Goal: Transaction & Acquisition: Book appointment/travel/reservation

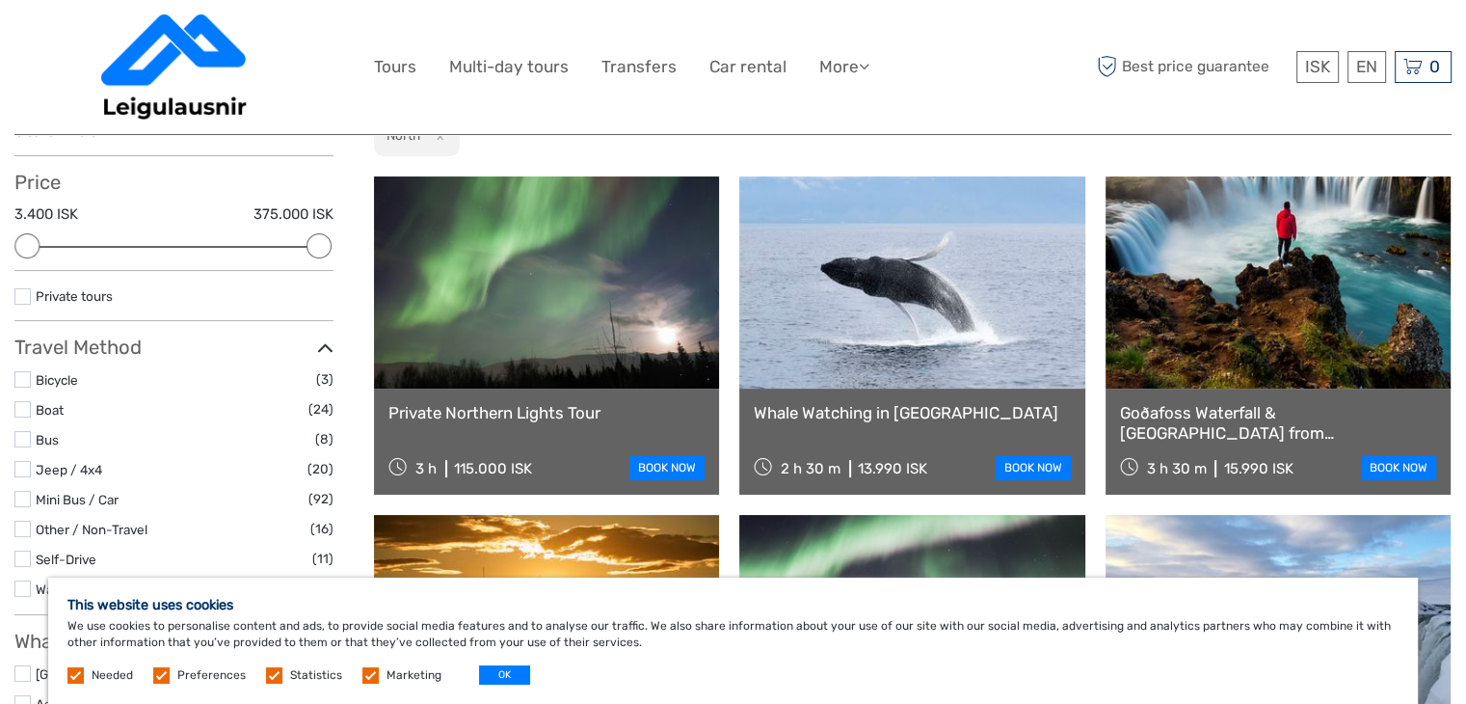
click at [260, 669] on div "Needed Preferences Statistics Marketing OK" at bounding box center [301, 674] width 468 height 19
click at [270, 673] on label at bounding box center [274, 675] width 16 height 16
click at [0, 0] on input "checkbox" at bounding box center [0, 0] width 0 height 0
click at [366, 673] on label at bounding box center [370, 675] width 16 height 16
click at [0, 0] on input "checkbox" at bounding box center [0, 0] width 0 height 0
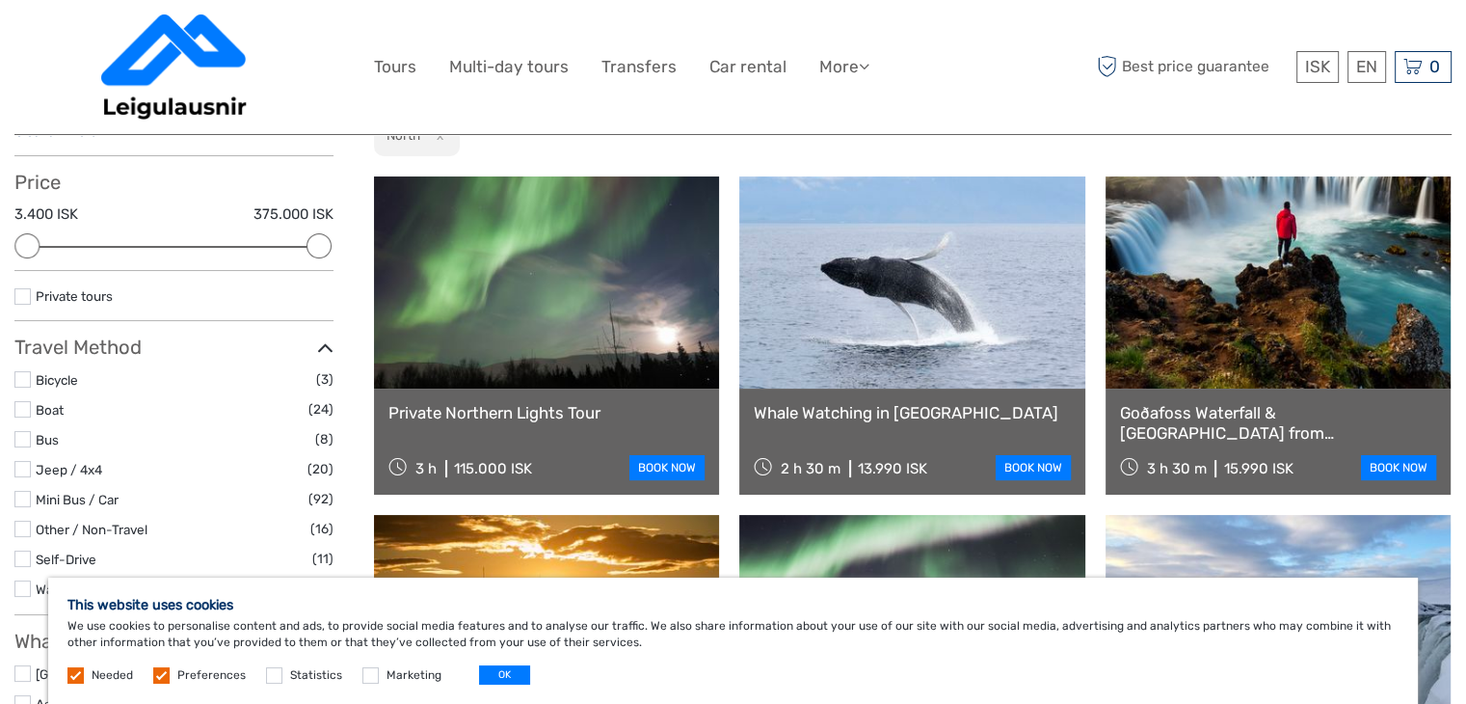
click at [160, 668] on label at bounding box center [161, 675] width 16 height 16
click at [0, 0] on input "checkbox" at bounding box center [0, 0] width 0 height 0
click at [493, 668] on button "OK" at bounding box center [504, 674] width 51 height 19
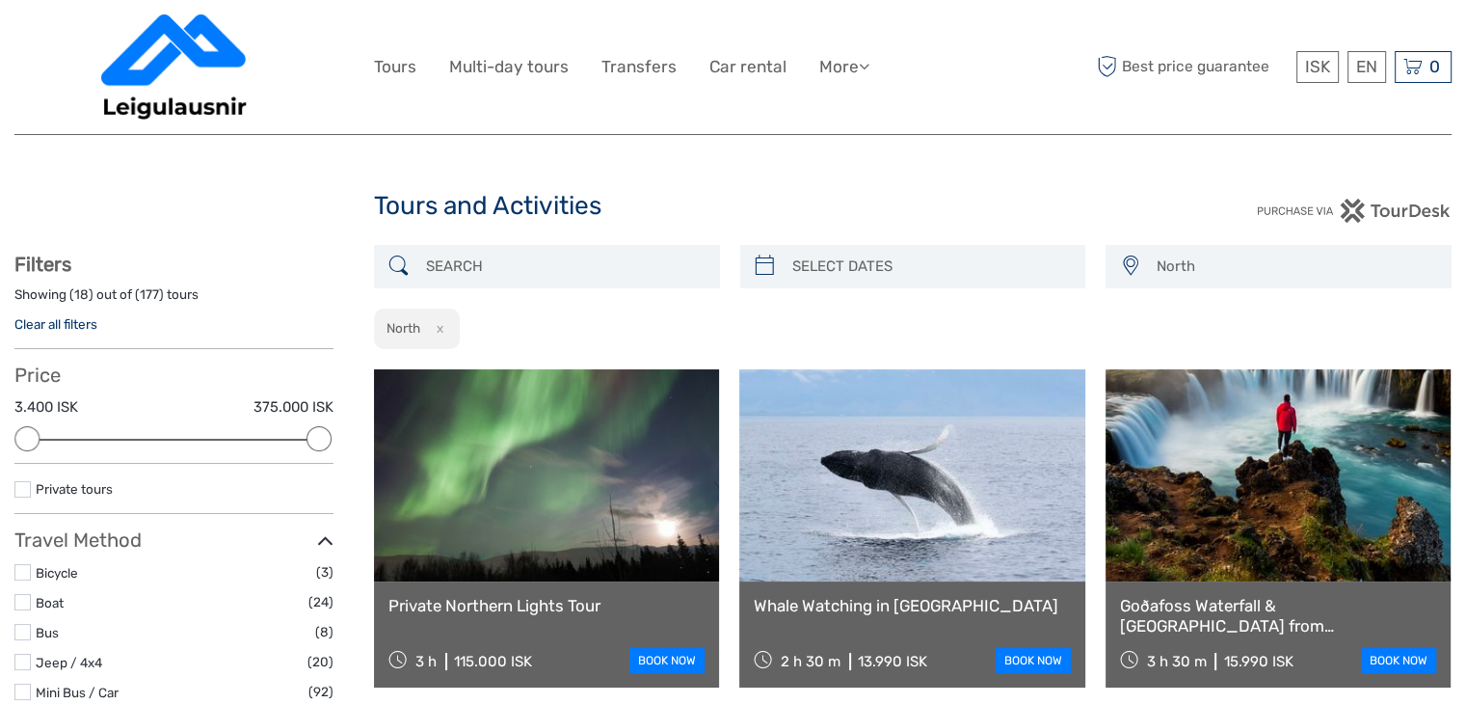
click at [775, 262] on div at bounding box center [913, 266] width 346 height 43
click at [756, 273] on icon at bounding box center [765, 266] width 20 height 31
type input "03/09/2025"
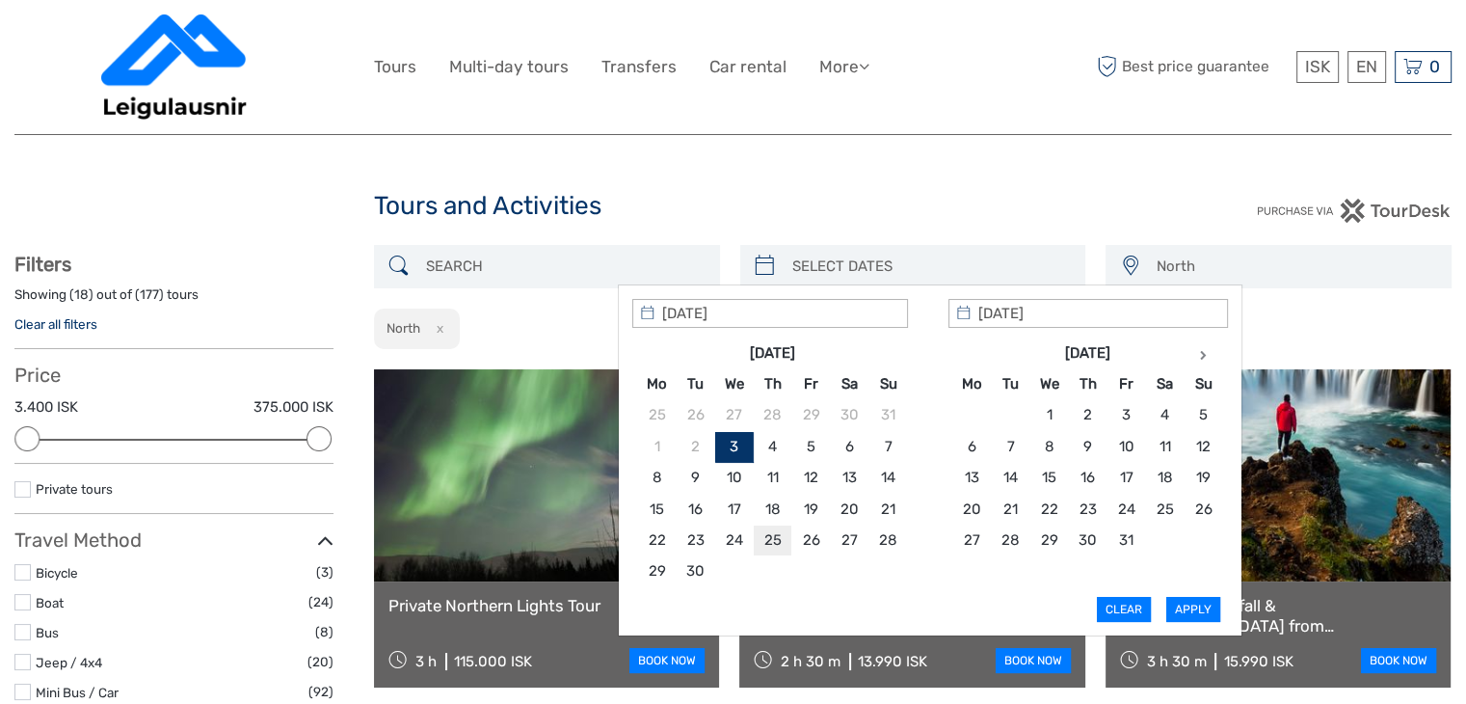
type input "25/09/2025"
type input "26/09/2025"
type input "25/09/2025"
click at [1211, 616] on button "Apply" at bounding box center [1193, 609] width 54 height 25
type input "25/09/2025 - 26/09/2025"
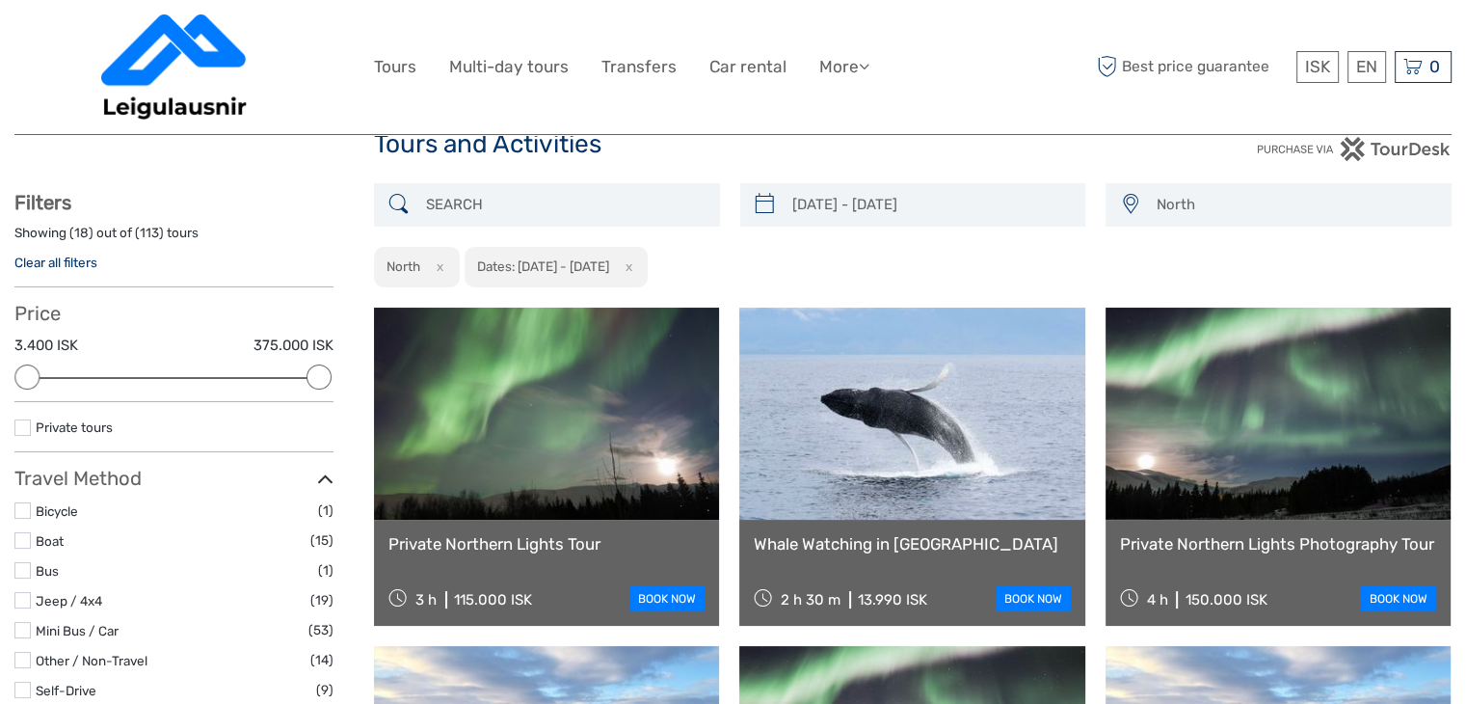
scroll to position [96, 0]
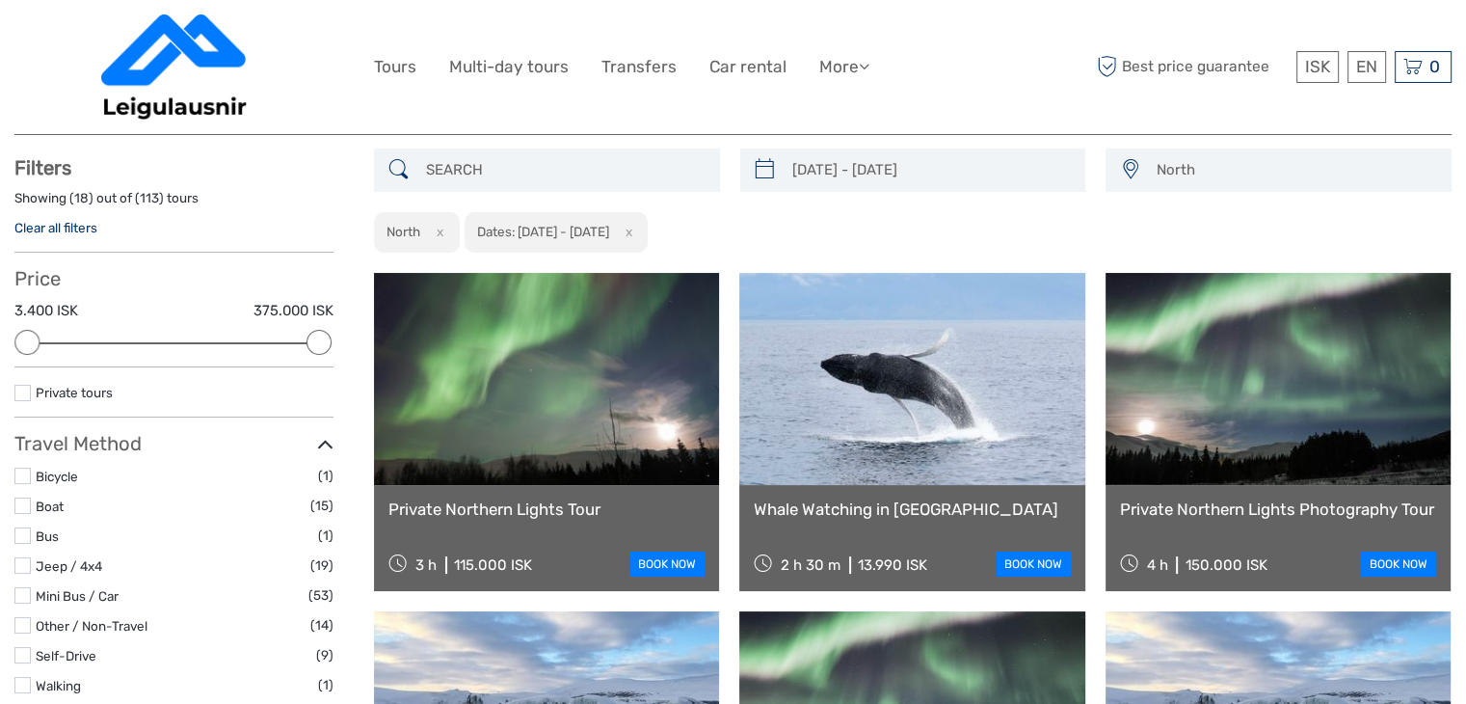
click at [995, 350] on link at bounding box center [911, 379] width 345 height 212
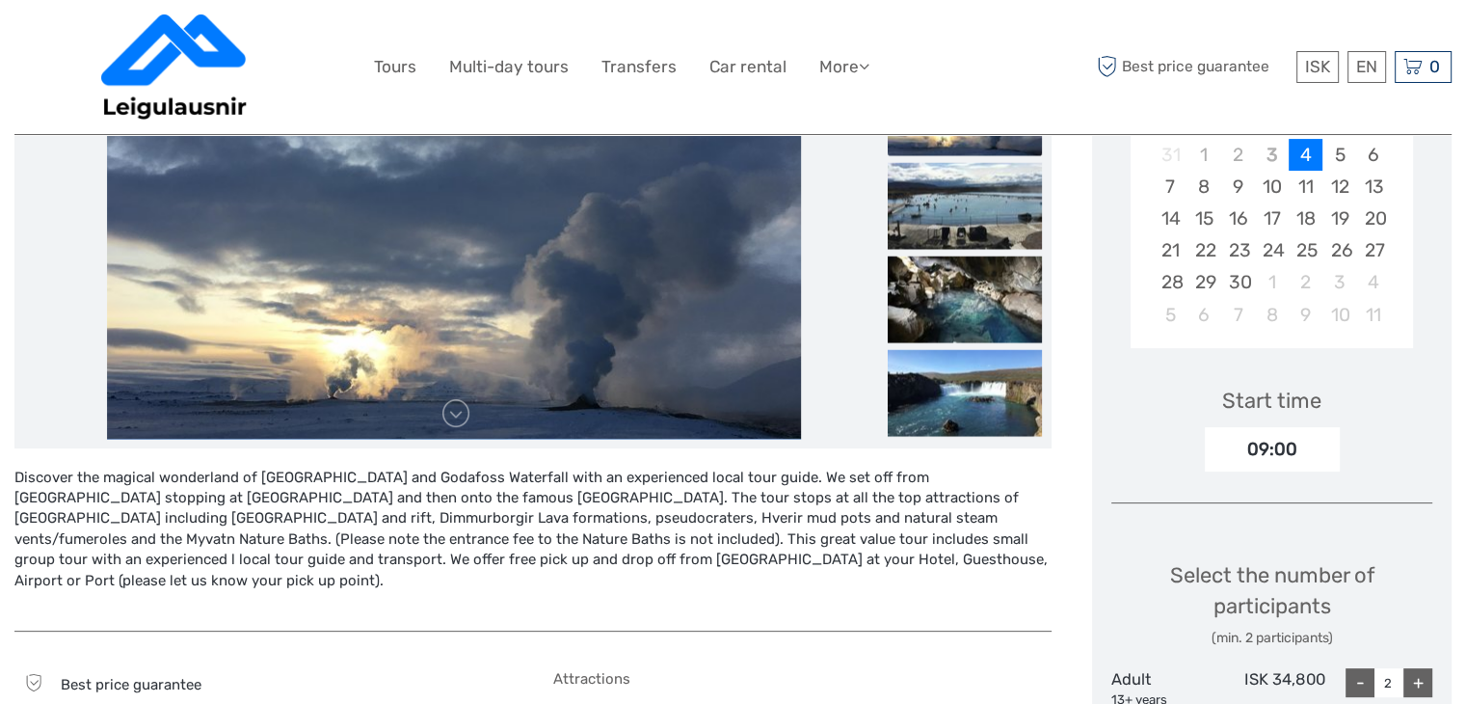
scroll to position [416, 0]
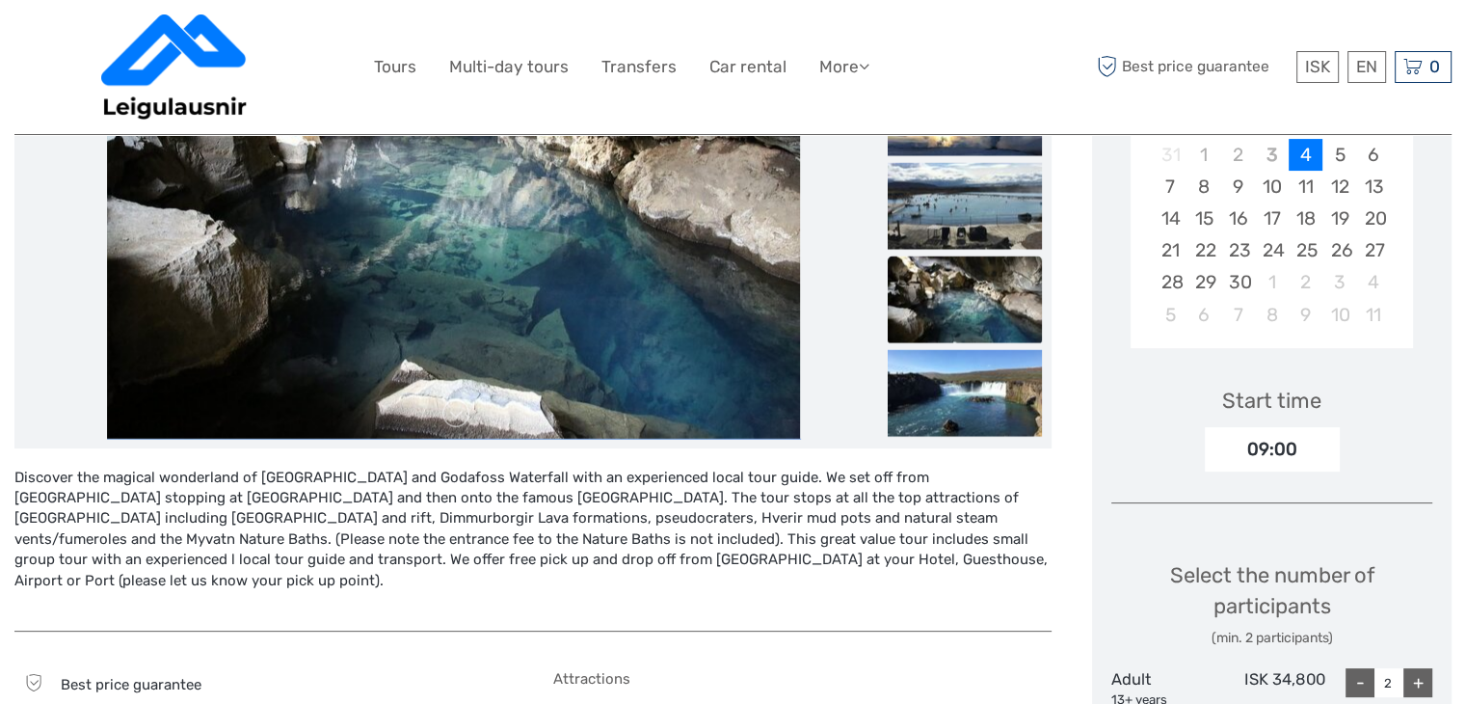
click at [883, 518] on div "Discover the magical wonderland of Lake Myvatn and Godafoss Waterfall with an e…" at bounding box center [532, 540] width 1037 height 145
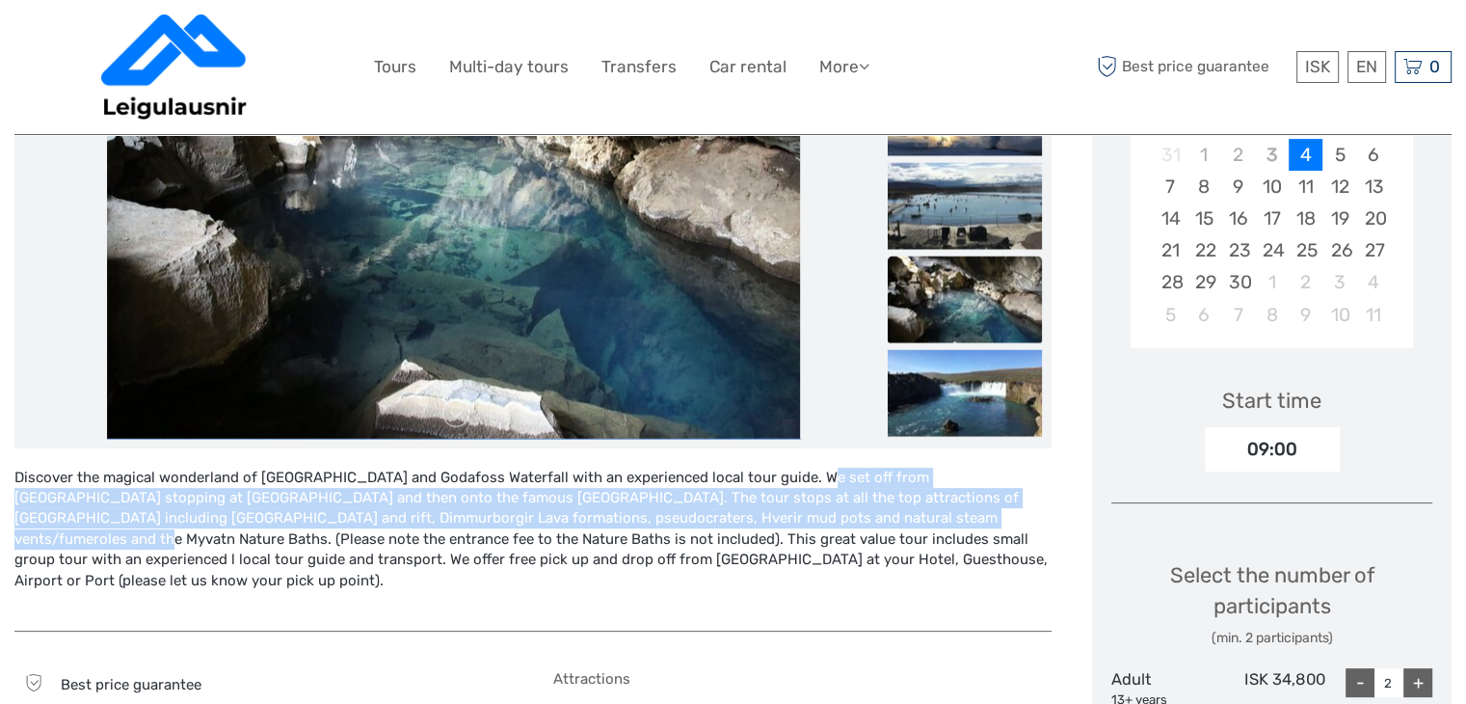
drag, startPoint x: 883, startPoint y: 518, endPoint x: 752, endPoint y: 472, distance: 138.7
click at [752, 472] on div "Discover the magical wonderland of Lake Myvatn and Godafoss Waterfall with an e…" at bounding box center [532, 540] width 1037 height 145
copy div "We set off from Akureryi stopping at Godafoss waterfall and then onto the famou…"
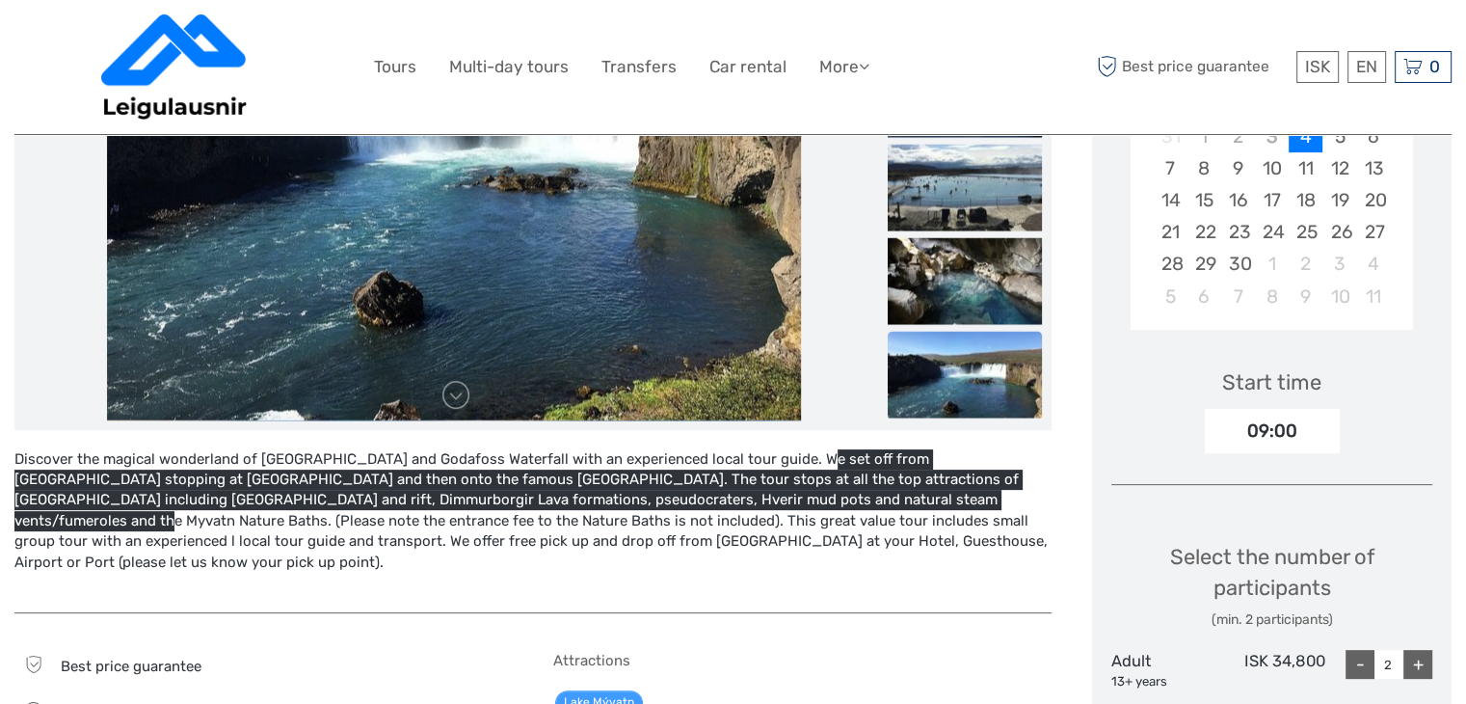
scroll to position [513, 0]
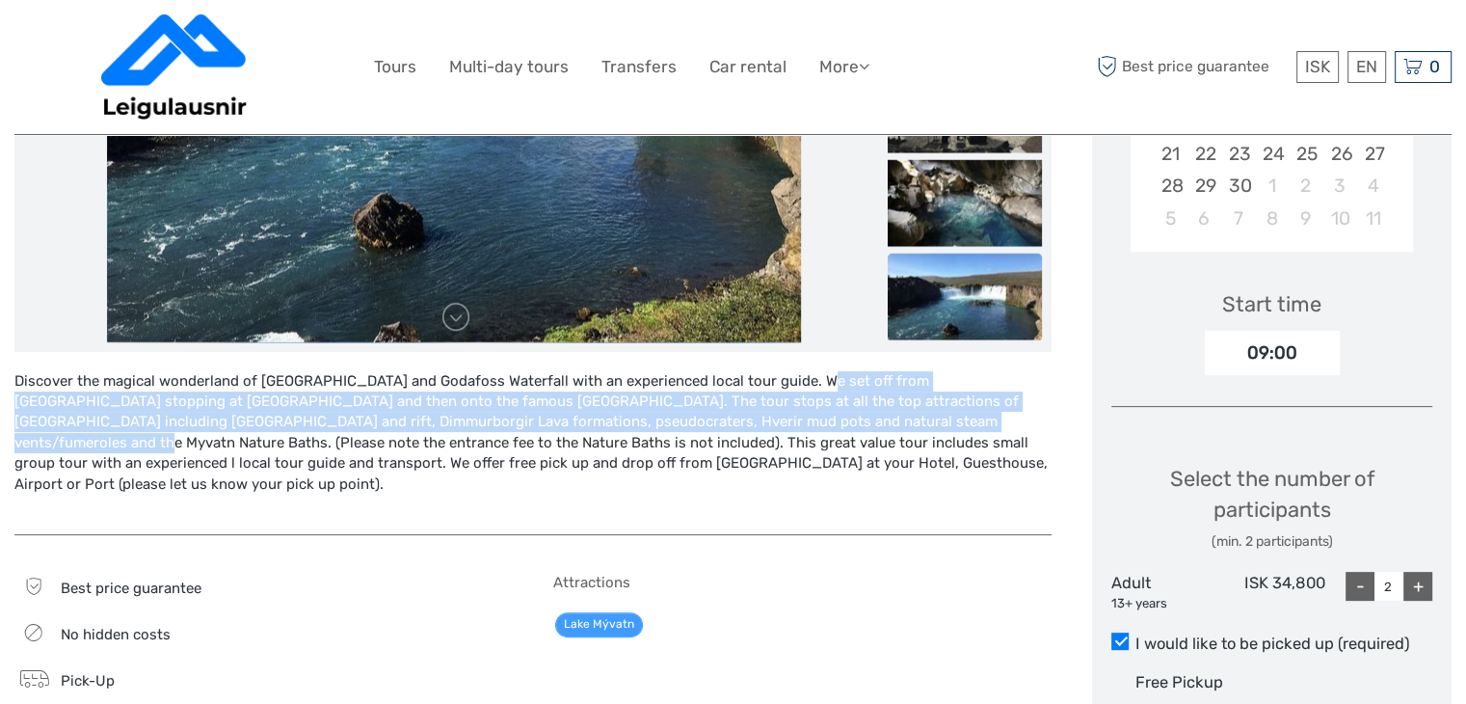
click at [400, 415] on div "Discover the magical wonderland of Lake Myvatn and Godafoss Waterfall with an e…" at bounding box center [532, 443] width 1037 height 145
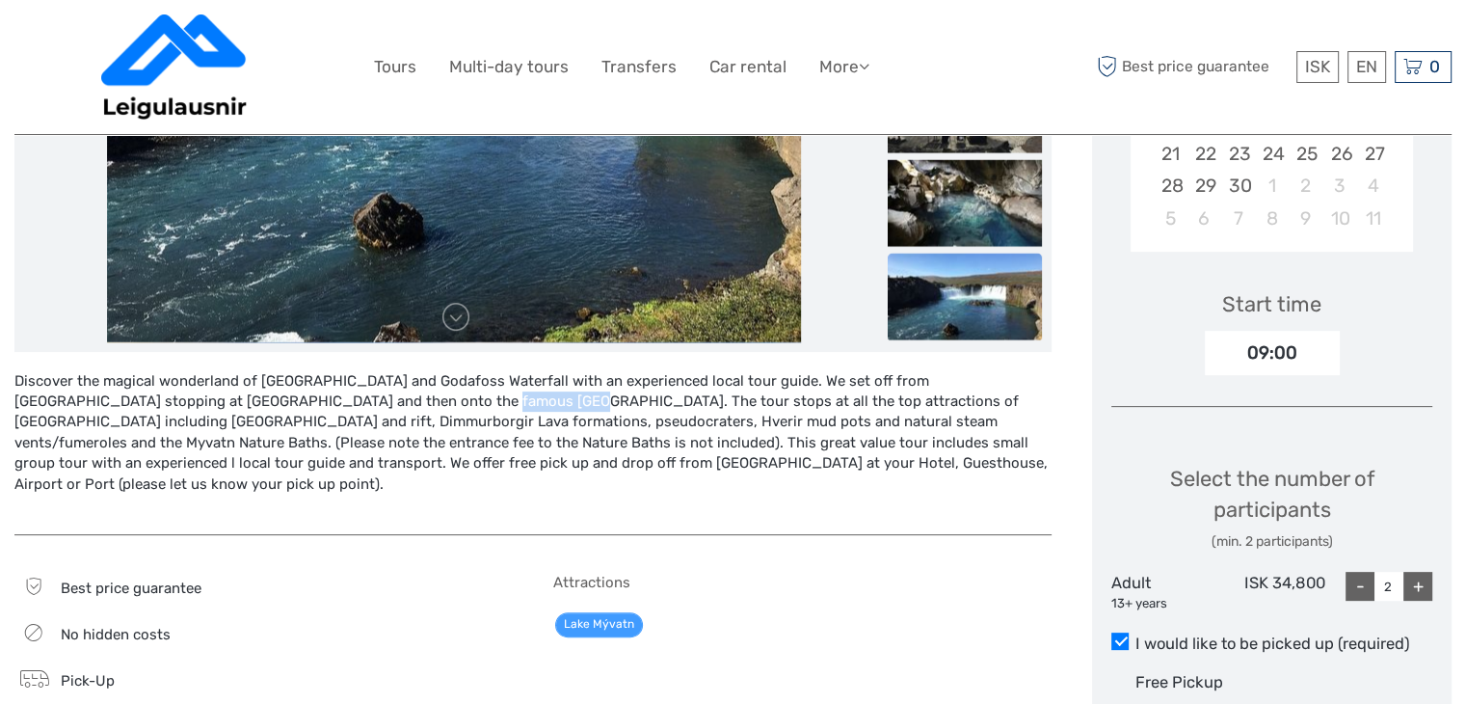
drag, startPoint x: 320, startPoint y: 402, endPoint x: 402, endPoint y: 392, distance: 82.5
click at [402, 392] on div "Discover the magical wonderland of Lake Myvatn and Godafoss Waterfall with an e…" at bounding box center [532, 443] width 1037 height 145
copy div "Lake Myvatn"
click at [430, 446] on div "Discover the magical wonderland of Lake Myvatn and Godafoss Waterfall with an e…" at bounding box center [532, 443] width 1037 height 145
drag, startPoint x: 848, startPoint y: 398, endPoint x: 945, endPoint y: 400, distance: 96.4
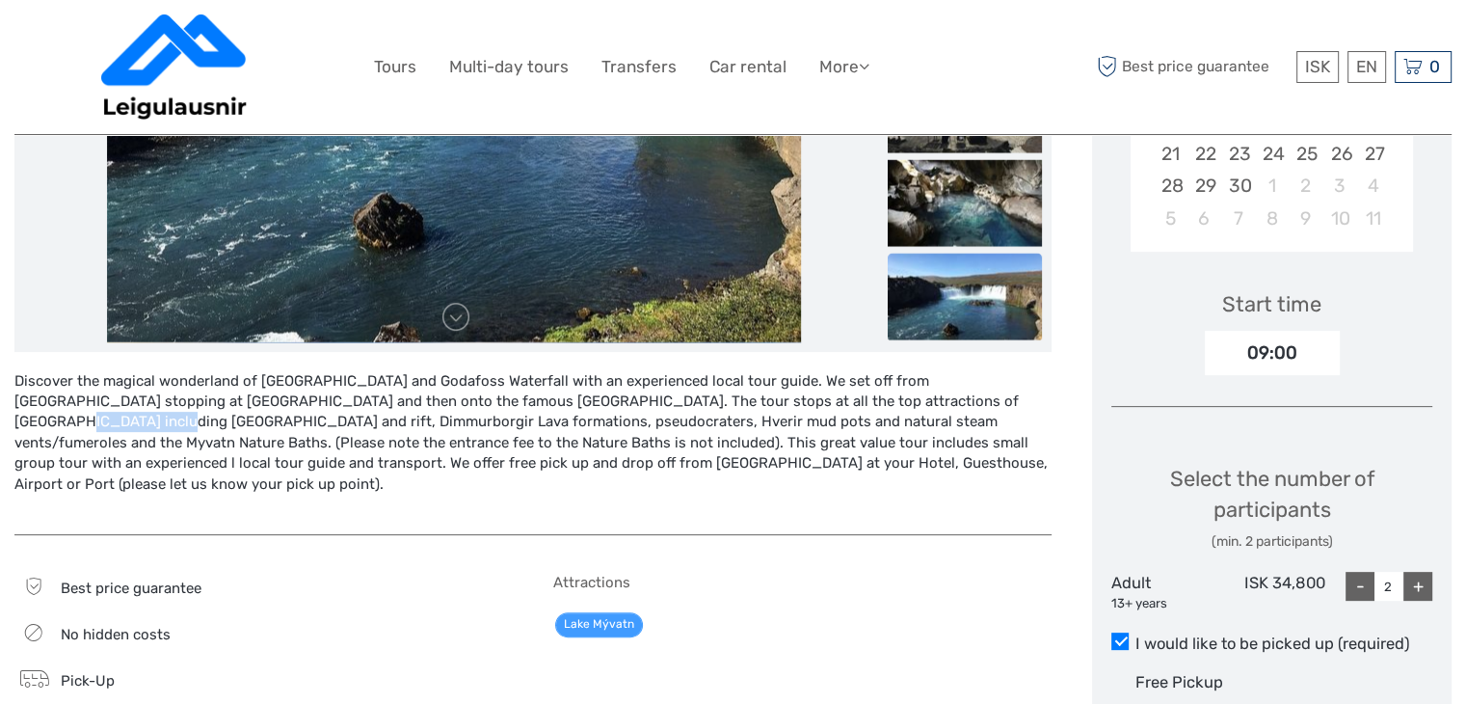
click at [945, 400] on div "Discover the magical wonderland of Lake Myvatn and Godafoss Waterfall with an e…" at bounding box center [532, 443] width 1037 height 145
copy div "Grjotagja cave"
drag, startPoint x: 13, startPoint y: 417, endPoint x: 139, endPoint y: 421, distance: 126.3
copy div "Dimmurborgir Lava"
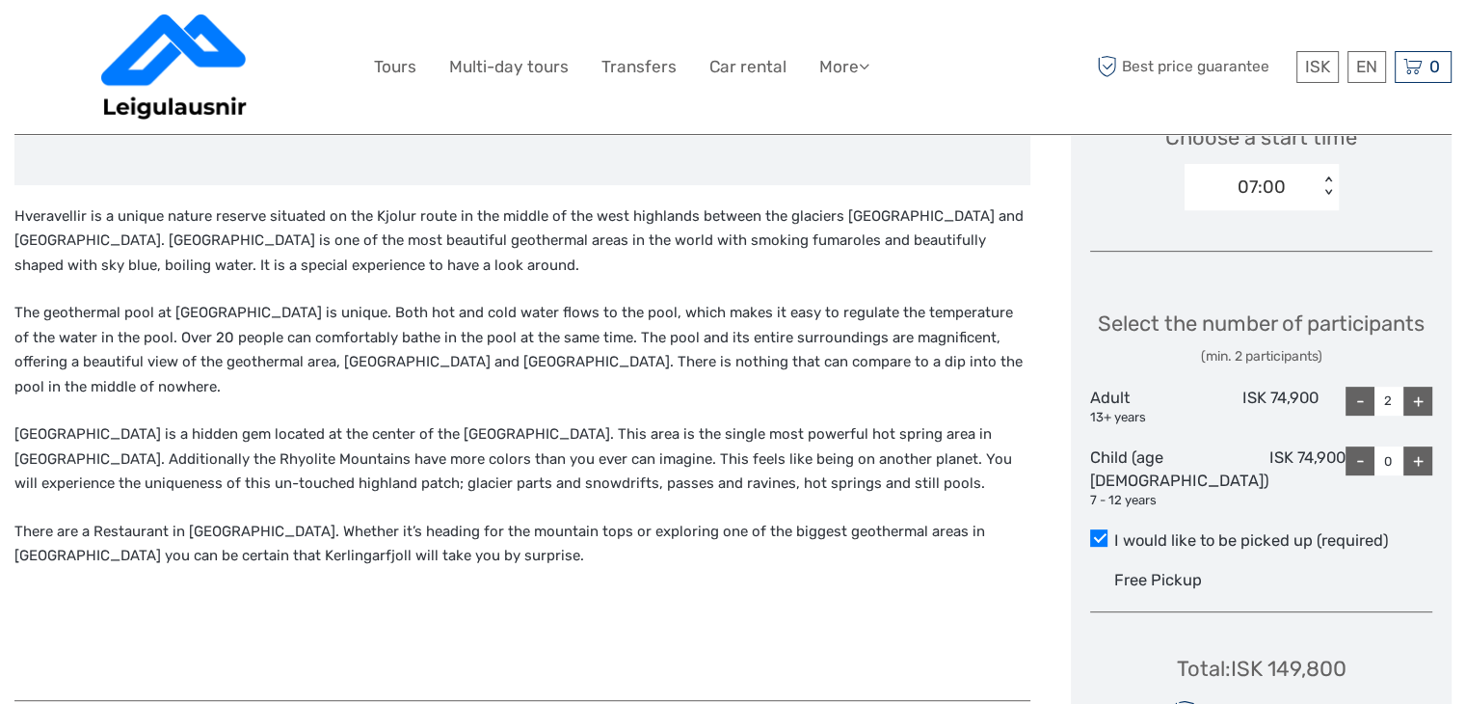
scroll to position [675, 0]
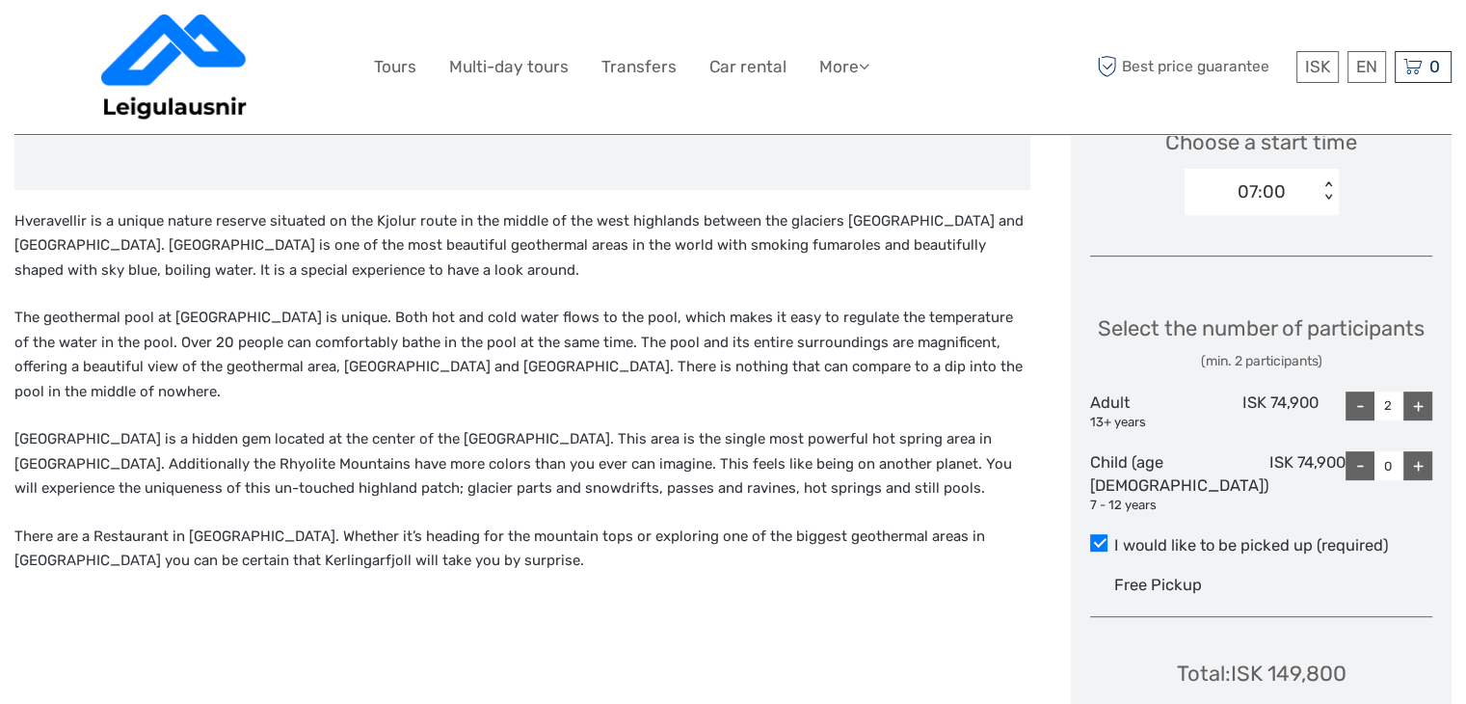
click at [1373, 420] on div "-" at bounding box center [1360, 405] width 29 height 29
click at [1423, 420] on div "+" at bounding box center [1418, 405] width 29 height 29
type input "2"
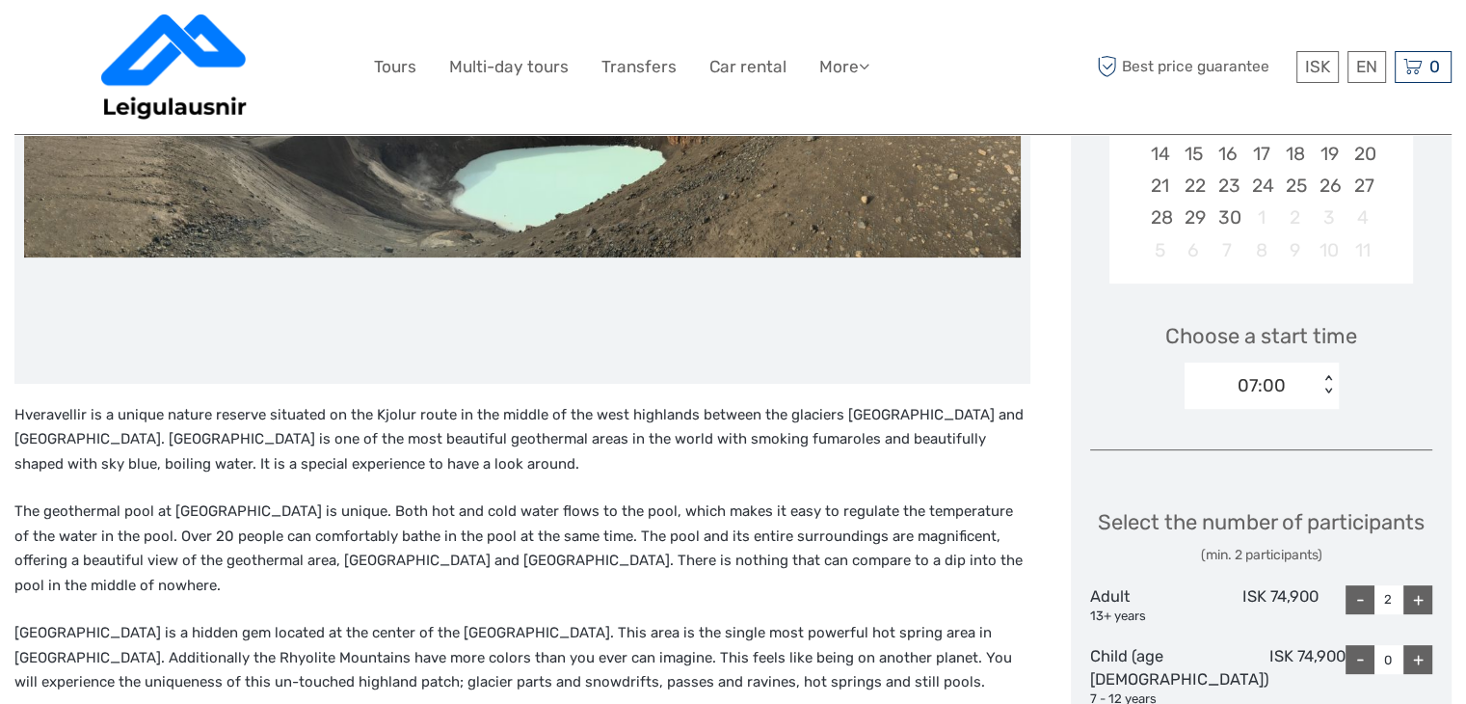
scroll to position [482, 0]
click at [33, 414] on p "Hveravellir is a unique nature reserve situated on the Kjolur route in the midd…" at bounding box center [522, 439] width 1016 height 74
copy p "Hveravellir"
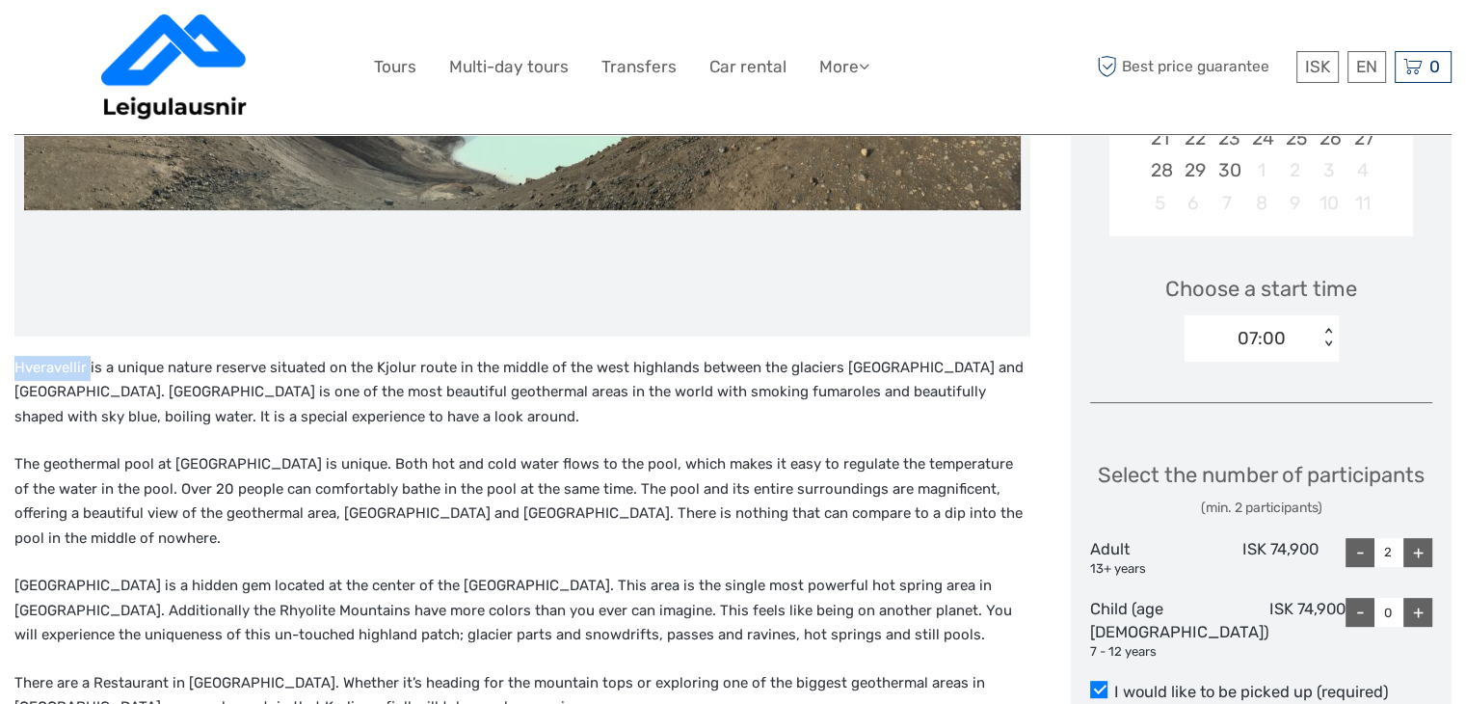
scroll to position [578, 0]
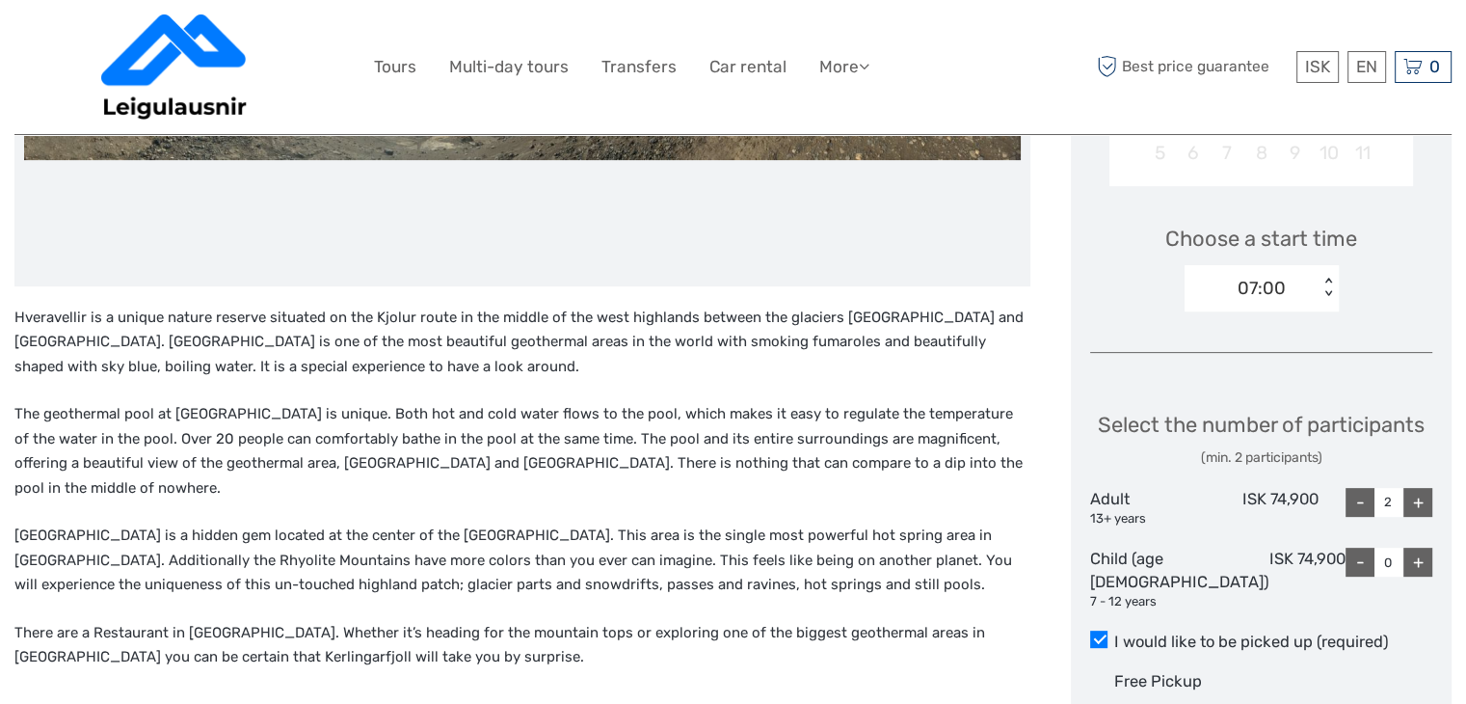
click at [1273, 265] on div "07:00 < >" at bounding box center [1262, 288] width 154 height 46
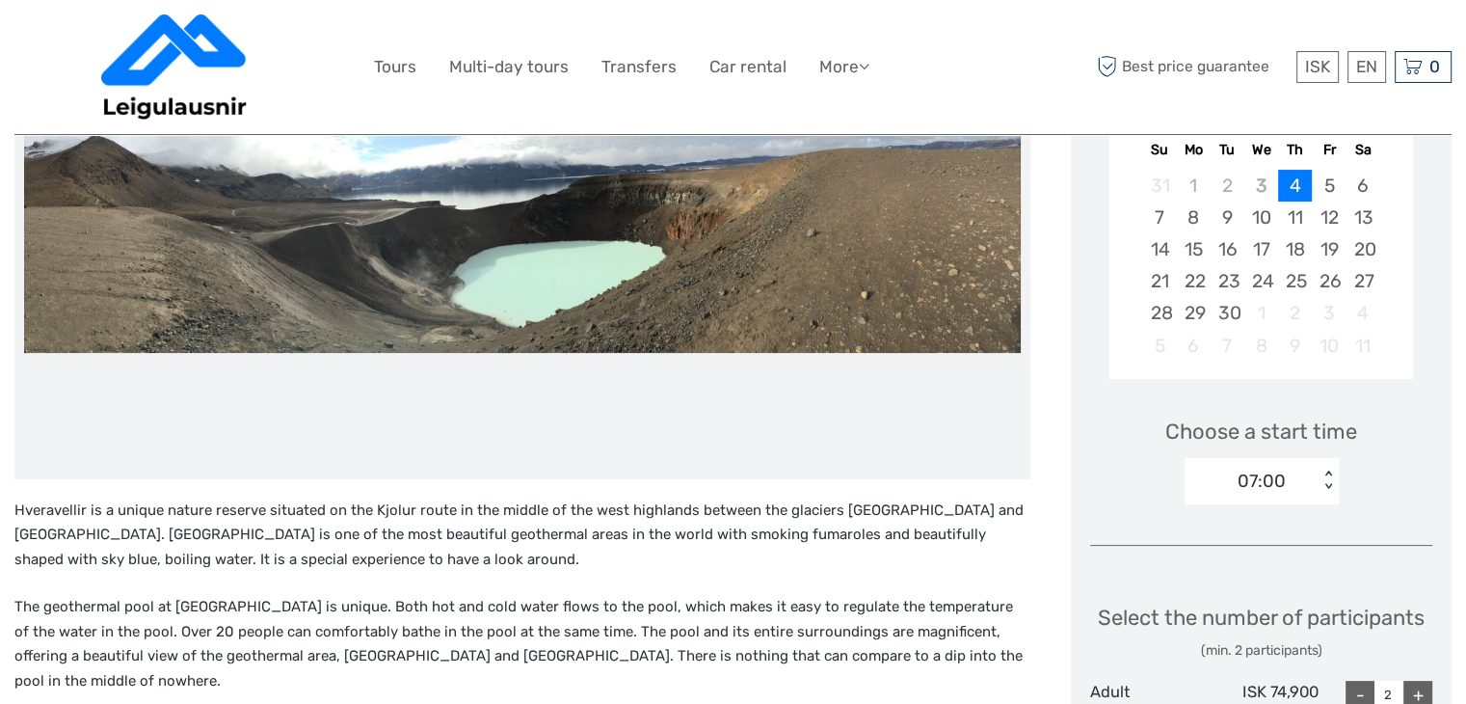
scroll to position [289, 0]
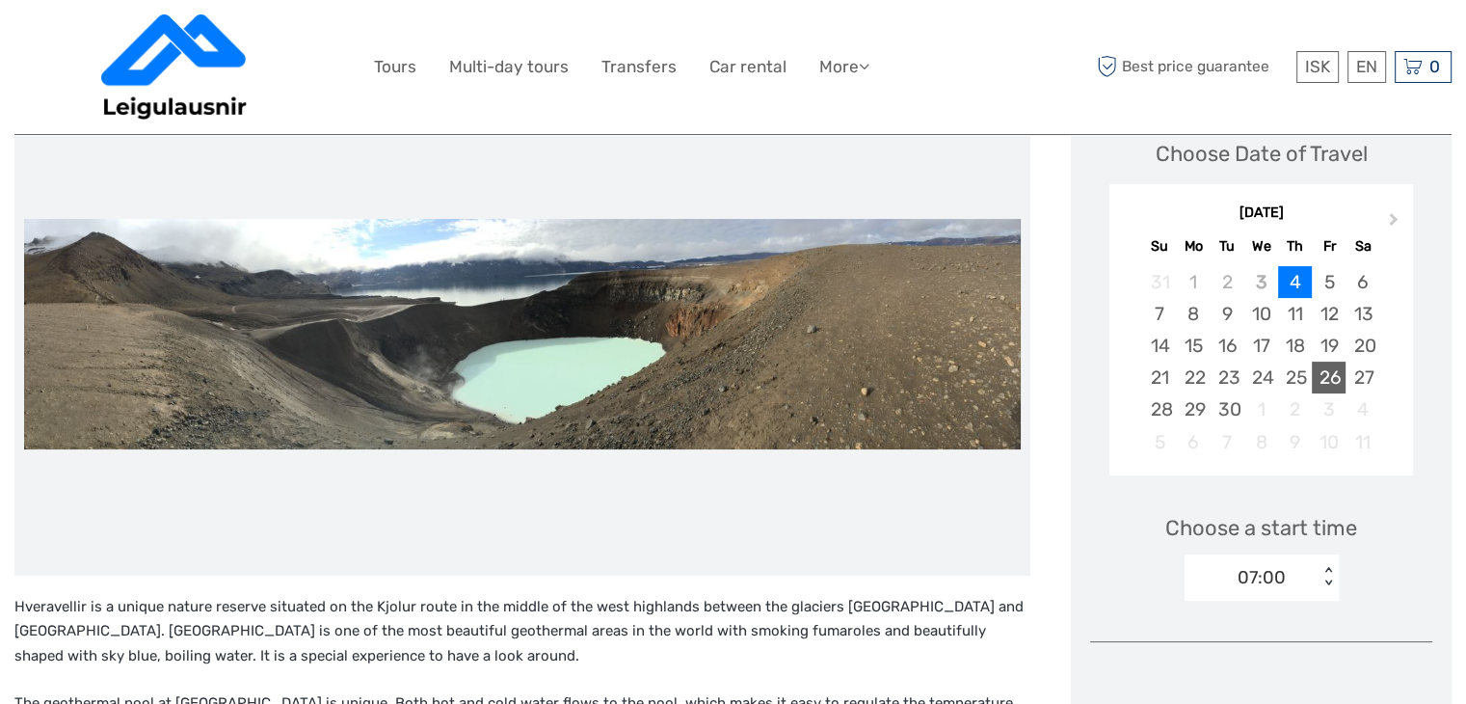
click at [1334, 374] on div "26" at bounding box center [1329, 378] width 34 height 32
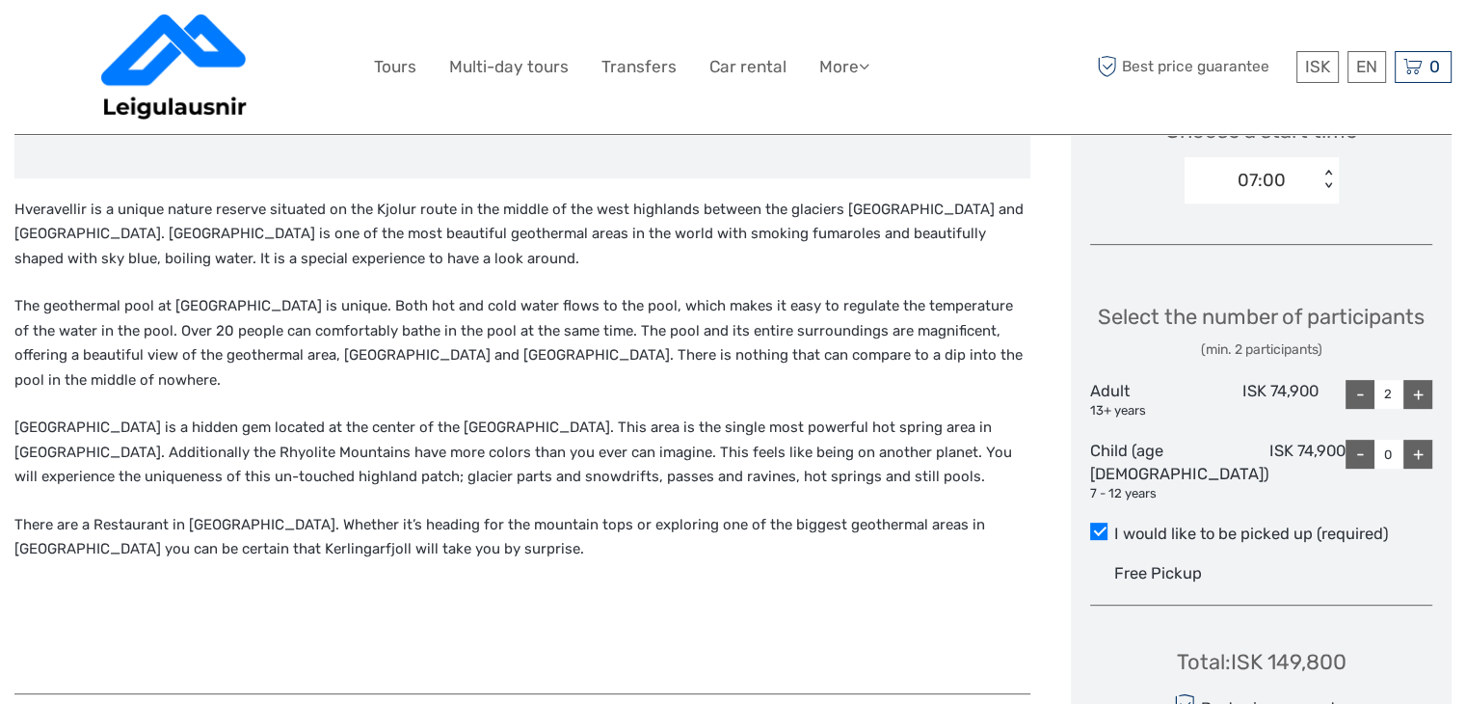
scroll to position [675, 0]
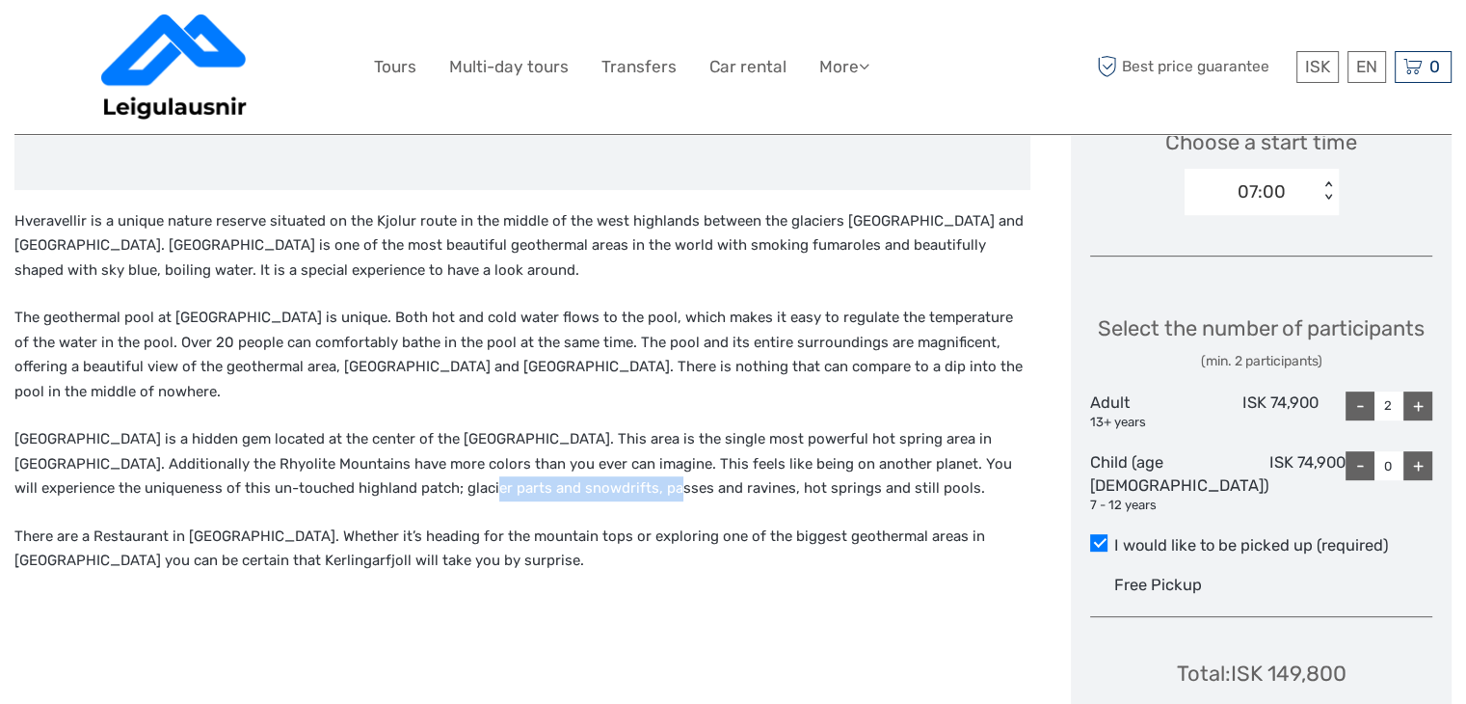
drag, startPoint x: 335, startPoint y: 460, endPoint x: 517, endPoint y: 471, distance: 181.6
click at [517, 471] on p "Kerlingarfjöll highland resort is a hidden gem located at the center of the Ice…" at bounding box center [522, 464] width 1016 height 74
click at [528, 473] on p "Kerlingarfjöll highland resort is a hidden gem located at the center of the Ice…" at bounding box center [522, 464] width 1016 height 74
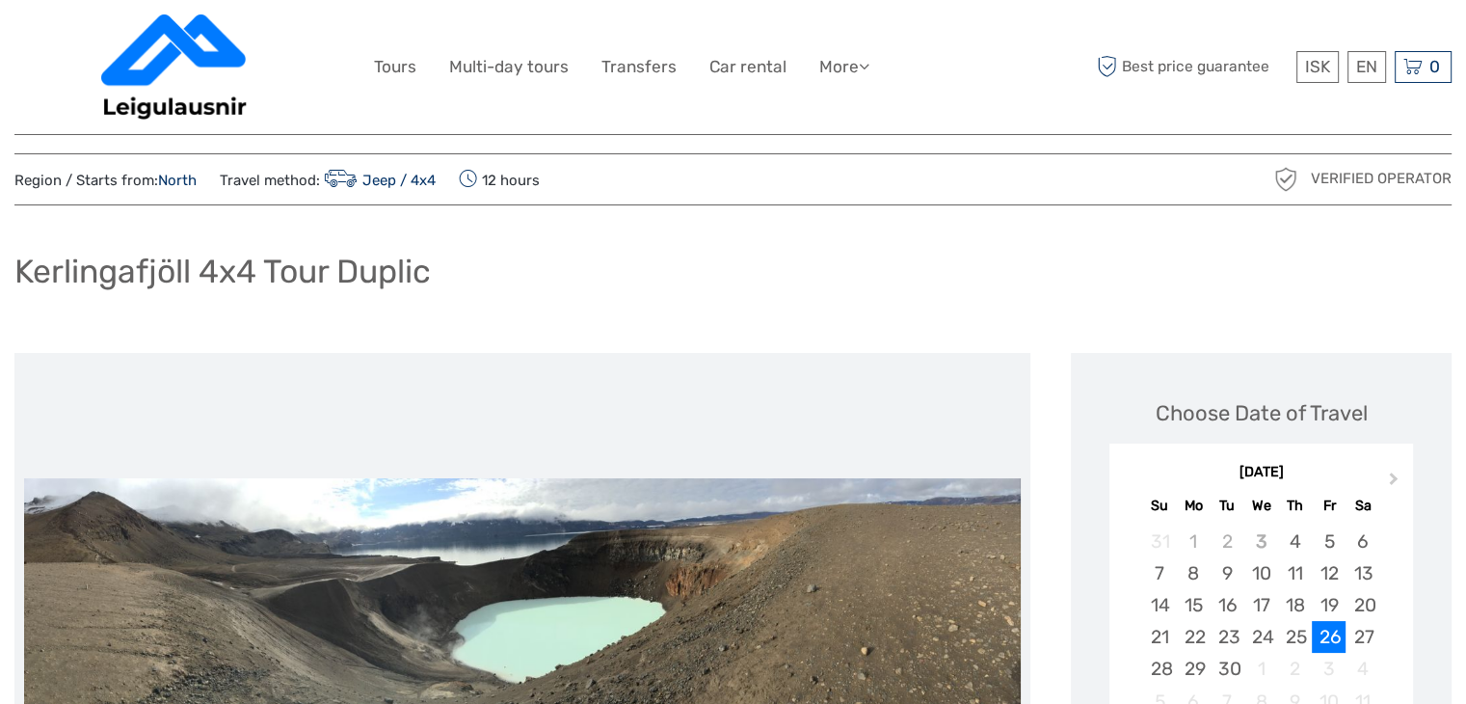
scroll to position [0, 0]
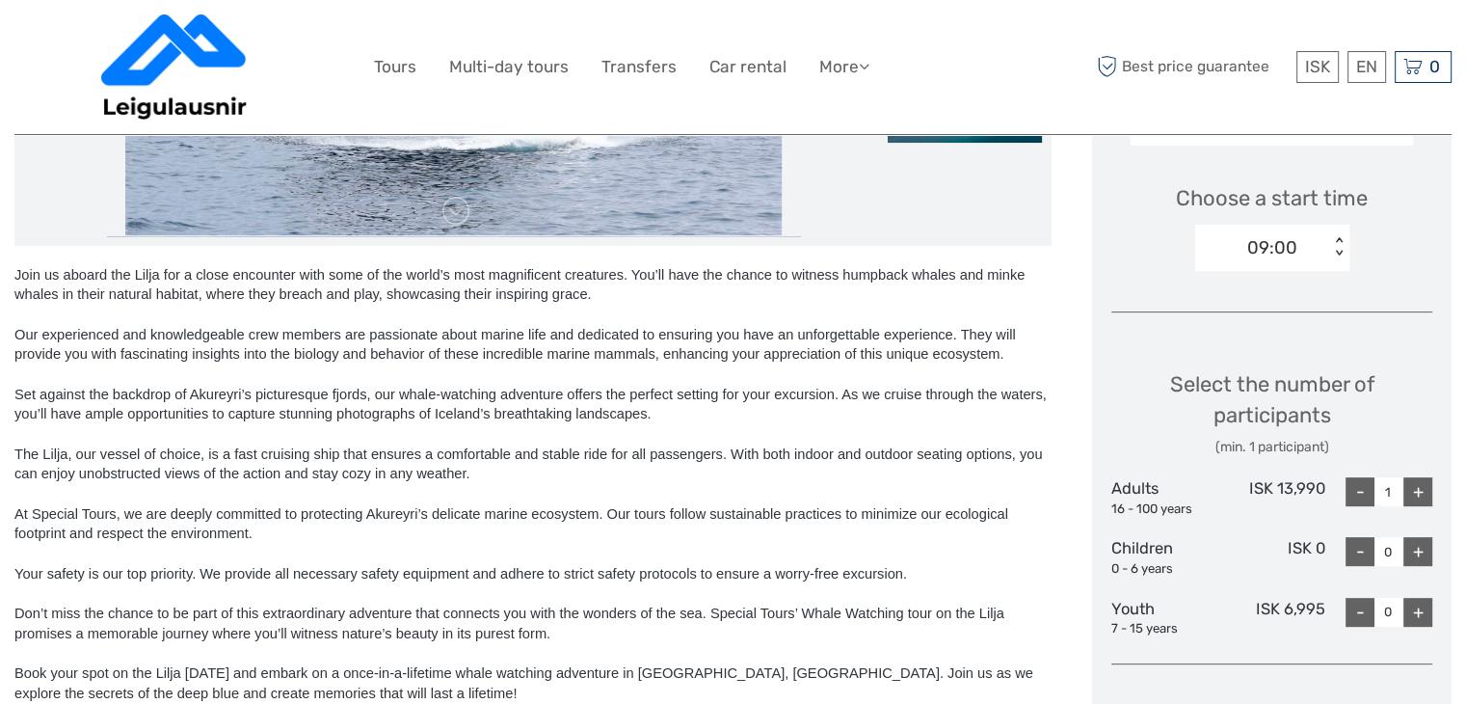
scroll to position [675, 0]
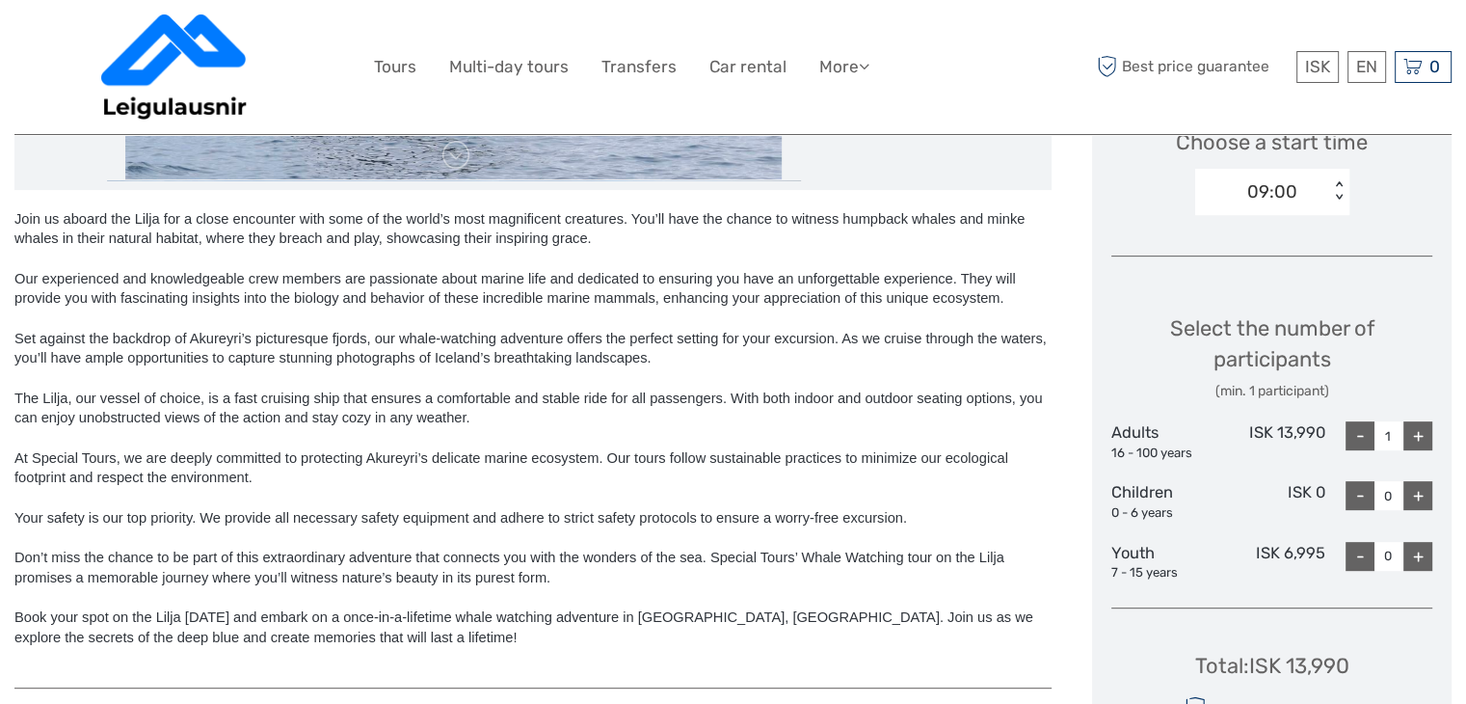
click at [1301, 184] on div "09:00" at bounding box center [1262, 191] width 134 height 29
click at [1373, 182] on div "Choose a start time option 09:00 selected, 1 of 2. 2 results available. Use Up …" at bounding box center [1272, 162] width 321 height 123
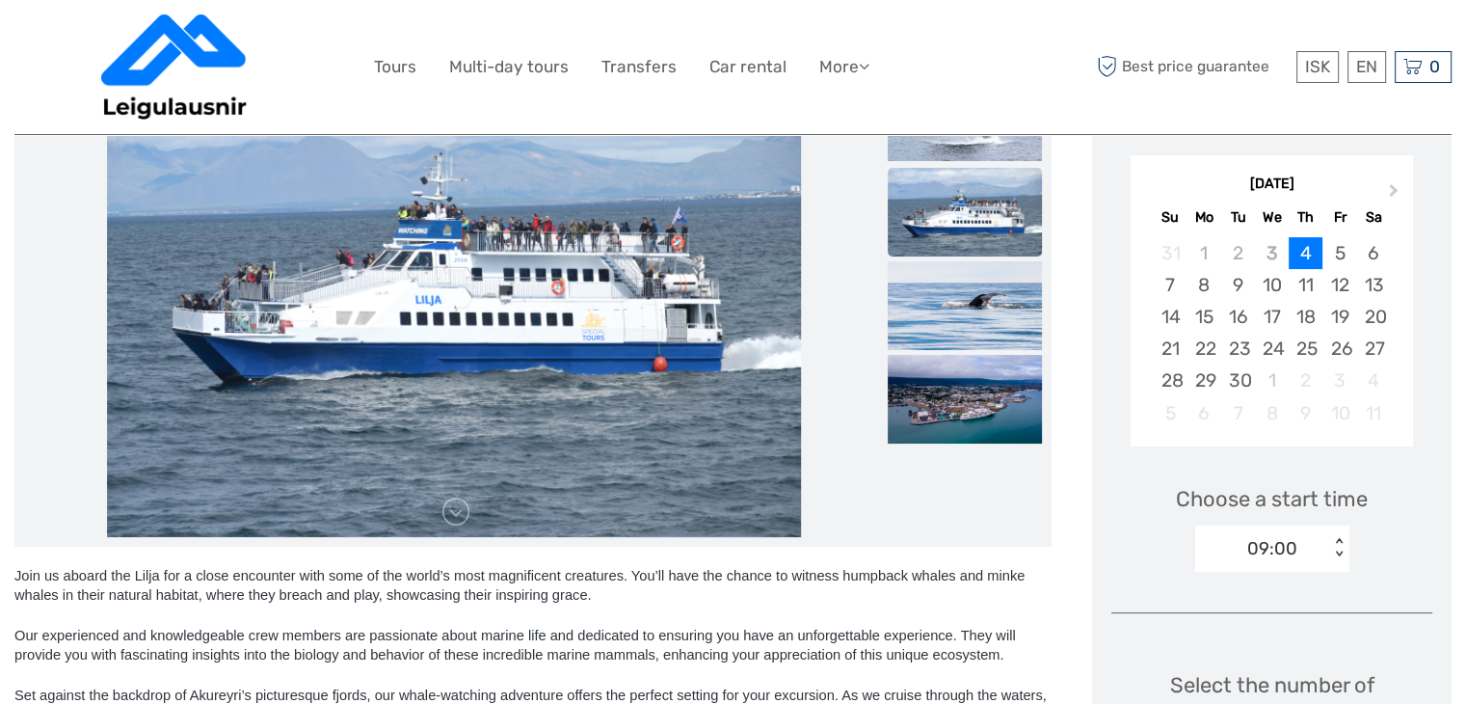
scroll to position [289, 0]
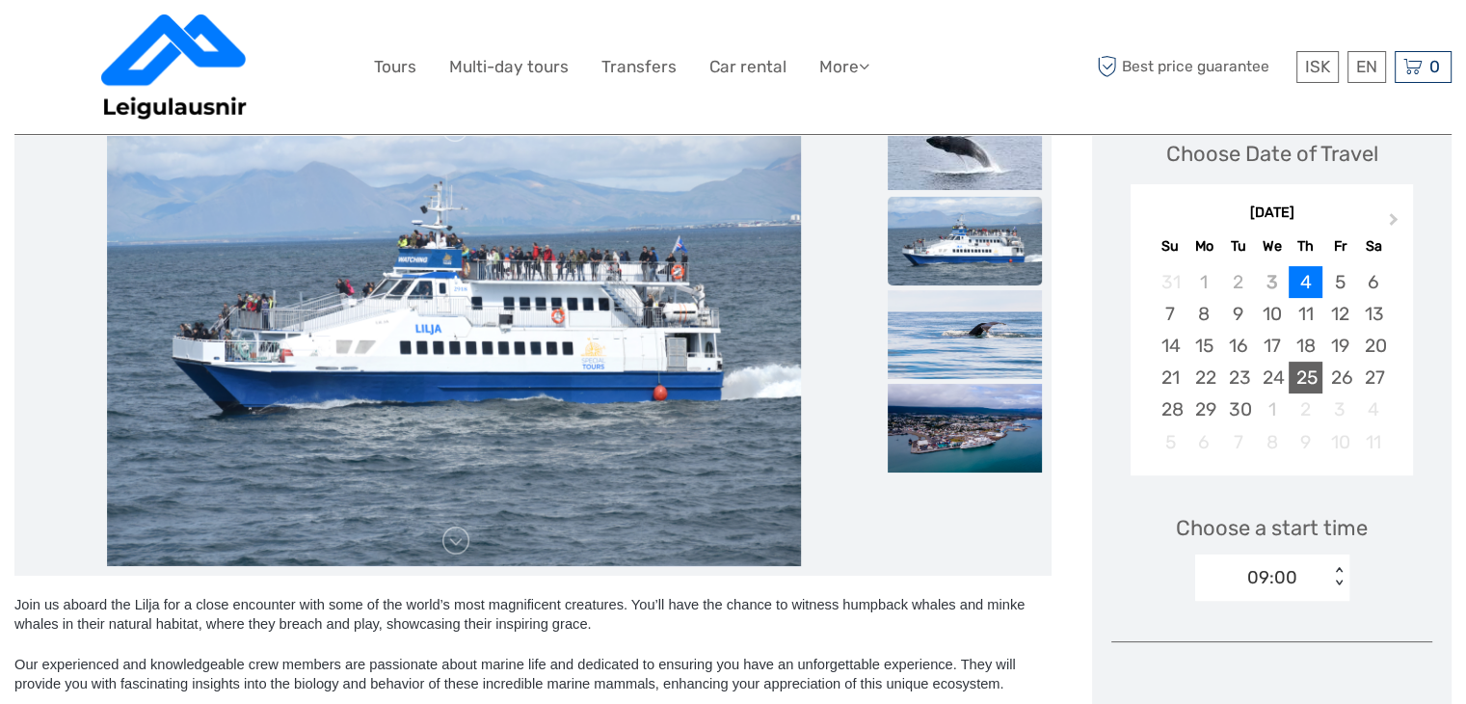
click at [1309, 373] on div "25" at bounding box center [1306, 378] width 34 height 32
click at [1335, 371] on div "26" at bounding box center [1340, 378] width 34 height 32
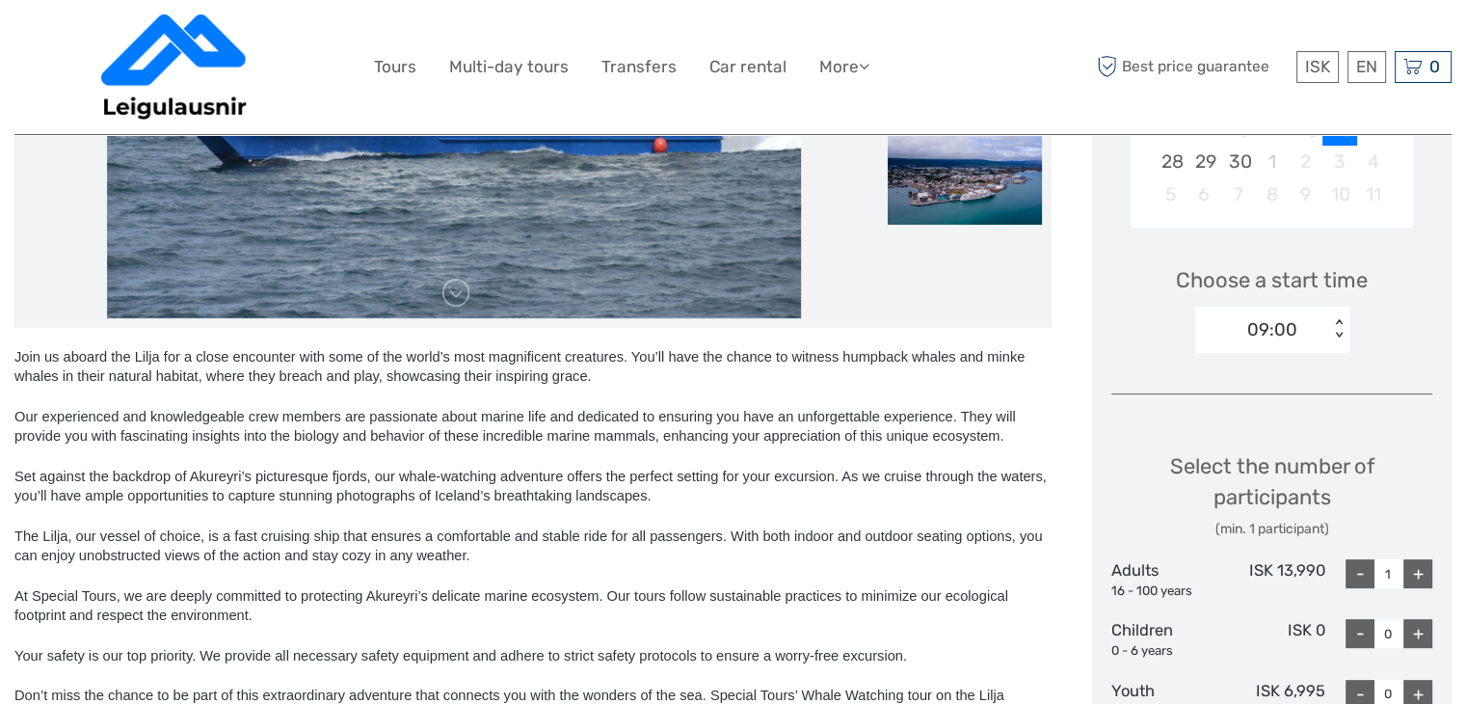
scroll to position [578, 0]
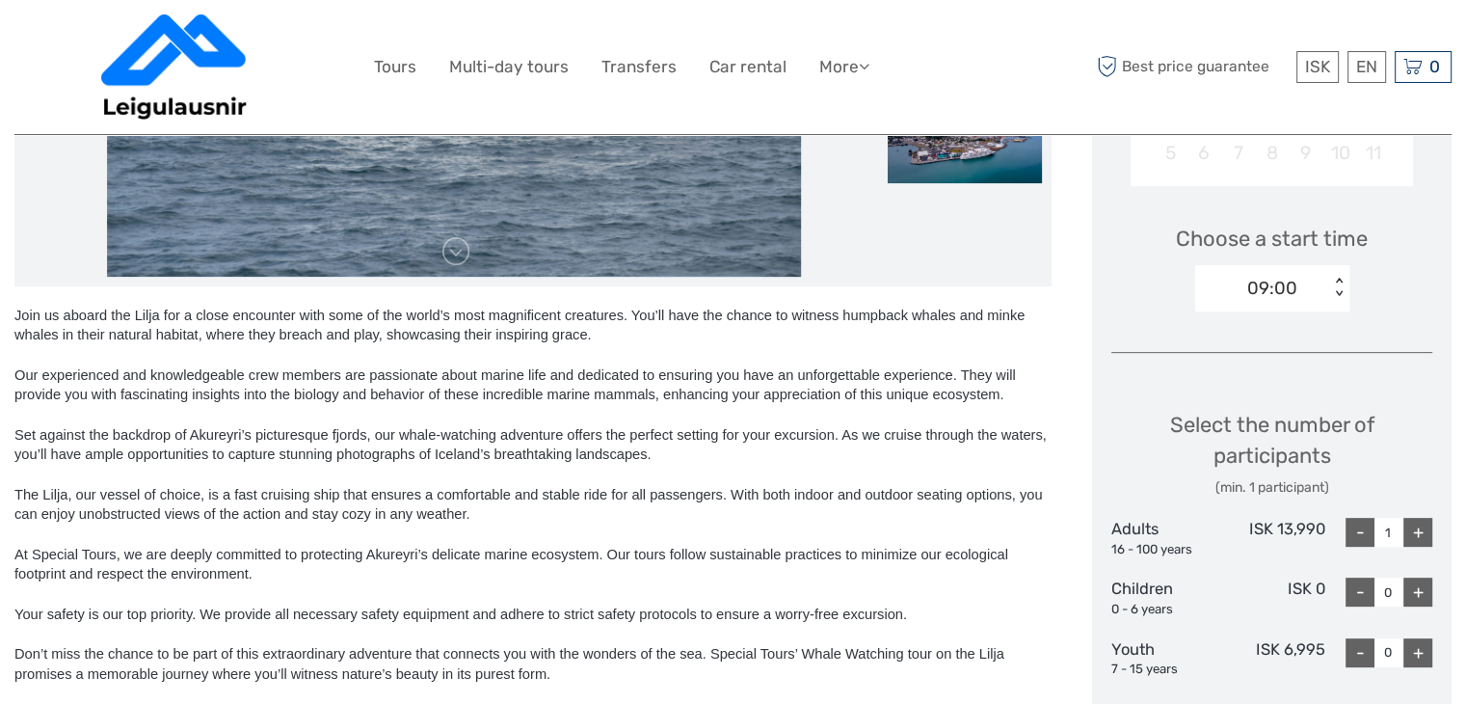
click at [1427, 537] on div "+" at bounding box center [1418, 532] width 29 height 29
type input "3"
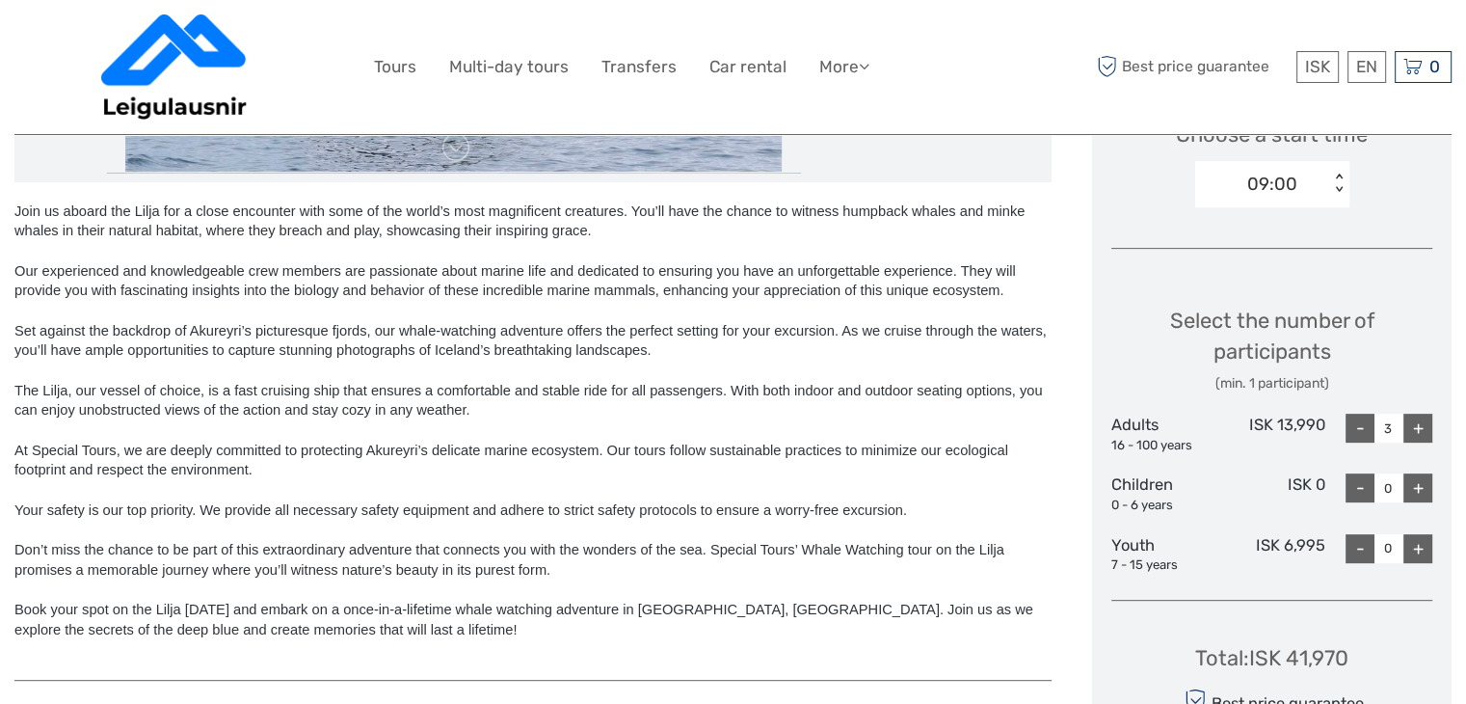
scroll to position [662, 0]
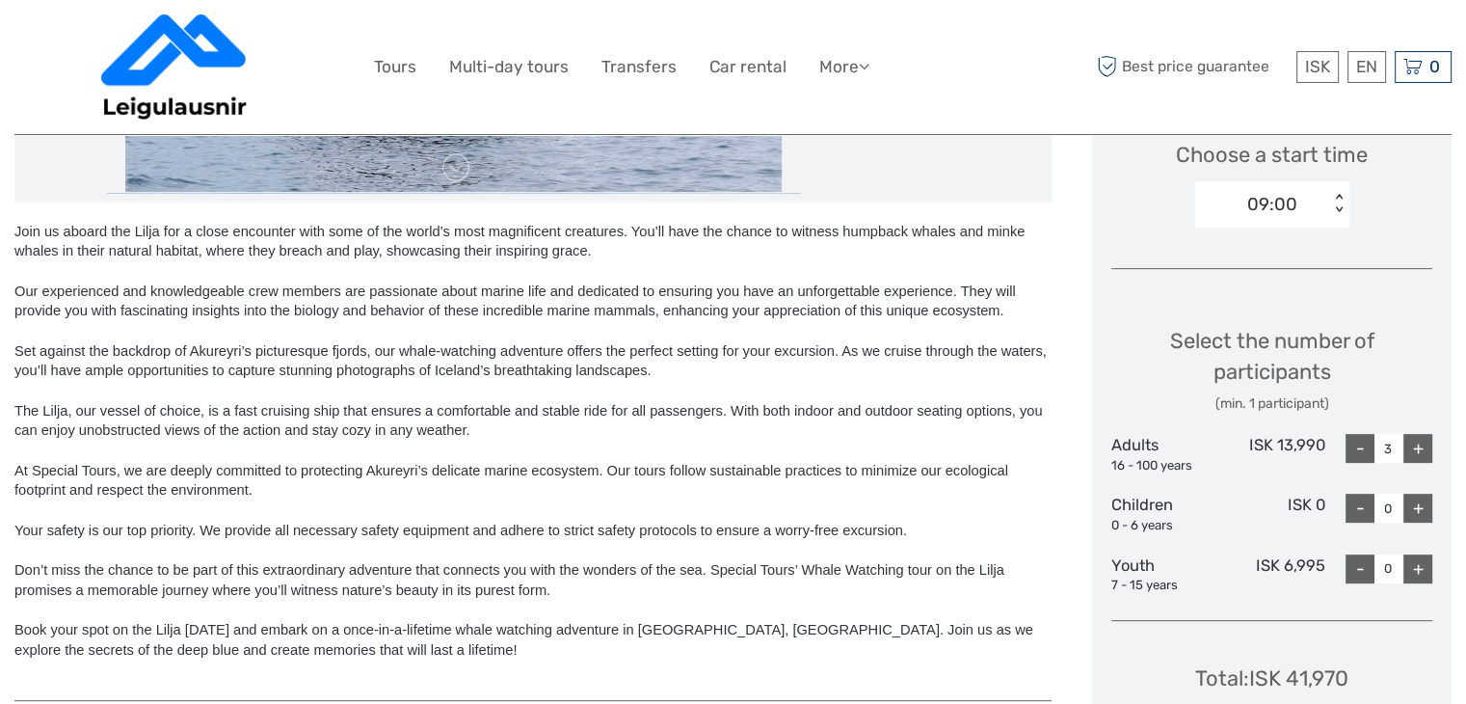
click at [609, 312] on span "Our experienced and knowledgeable crew members are passionate about marine life…" at bounding box center [516, 301] width 1005 height 36
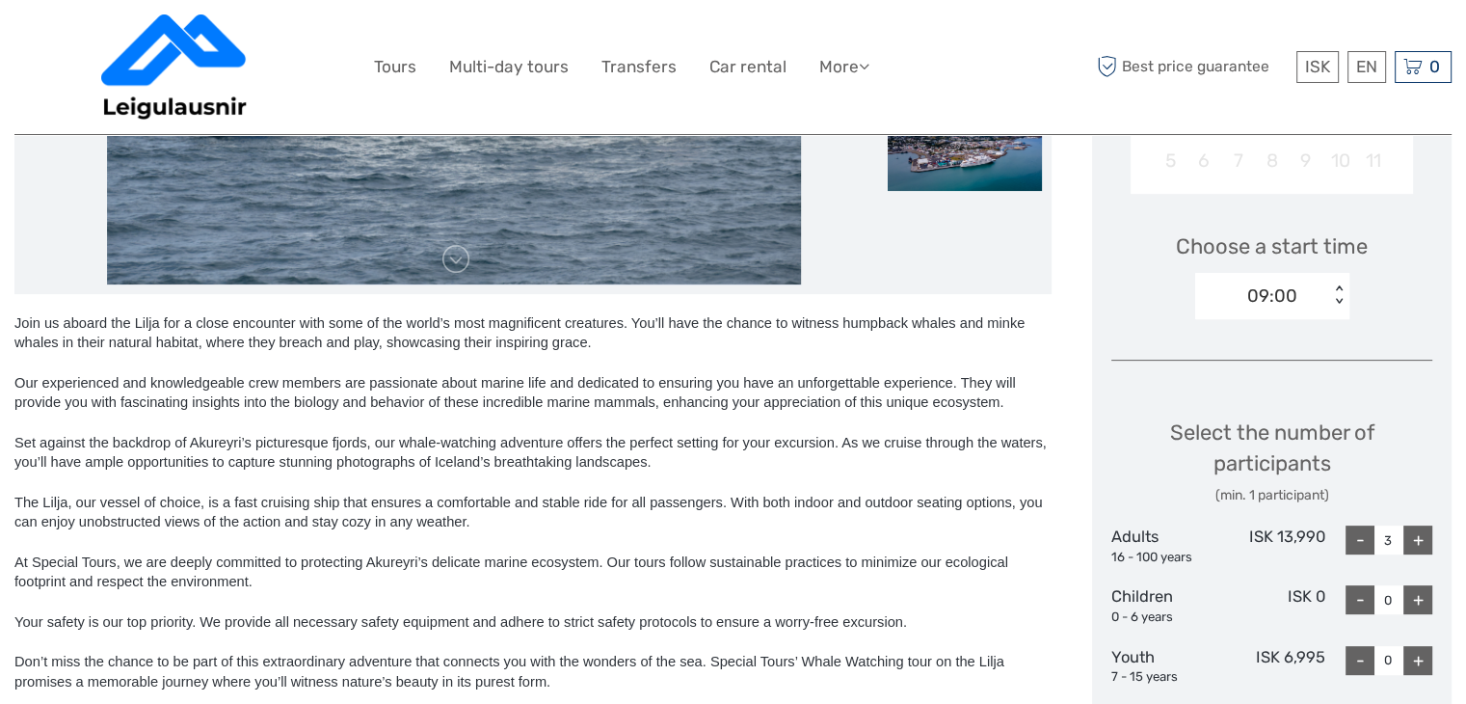
scroll to position [566, 0]
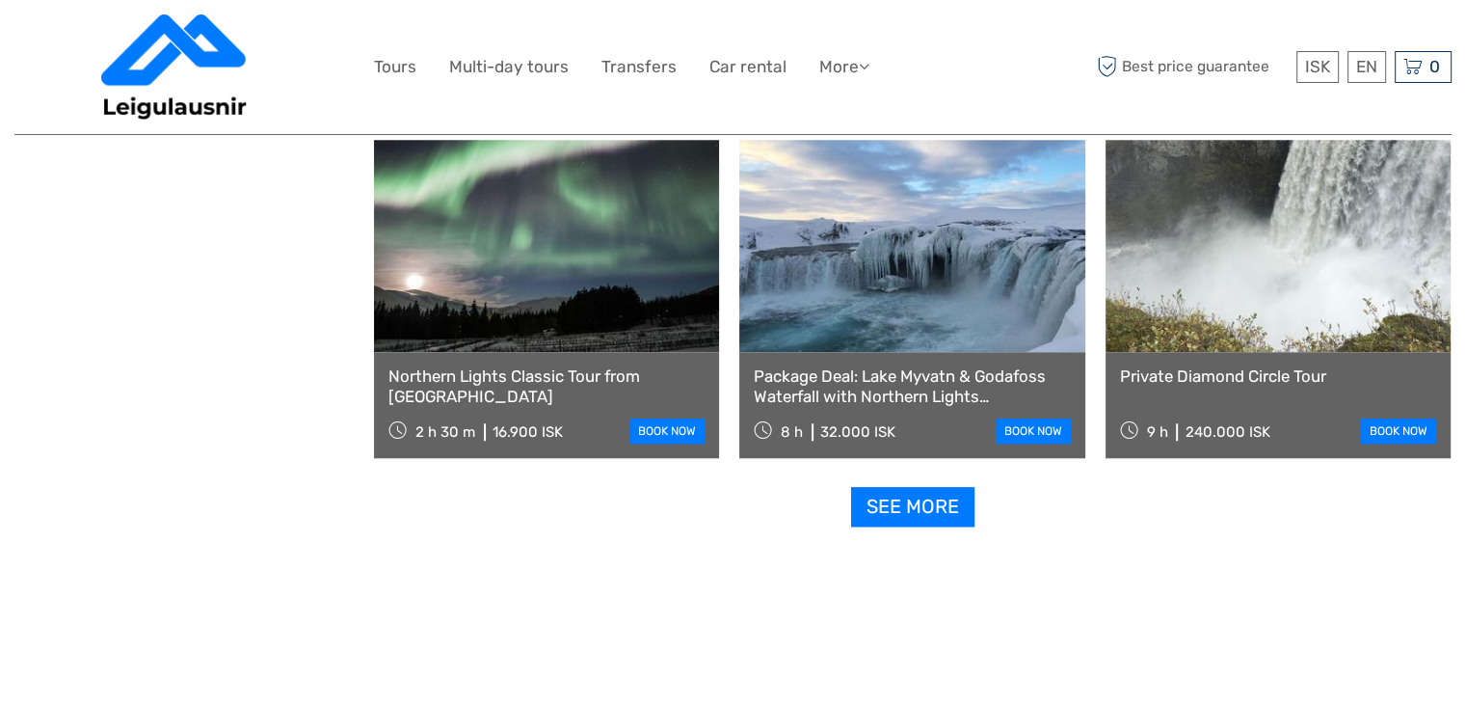
scroll to position [2024, 0]
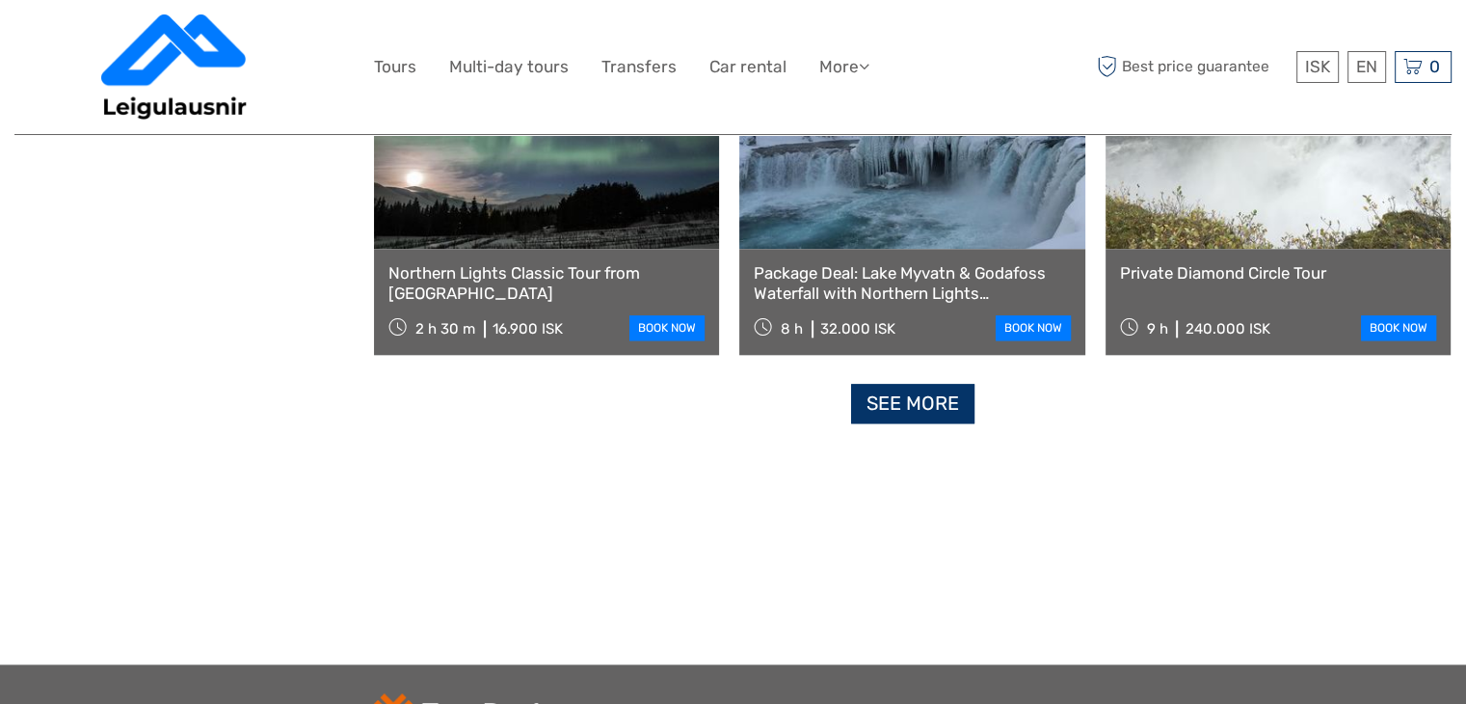
click at [952, 417] on link "See more" at bounding box center [912, 404] width 123 height 40
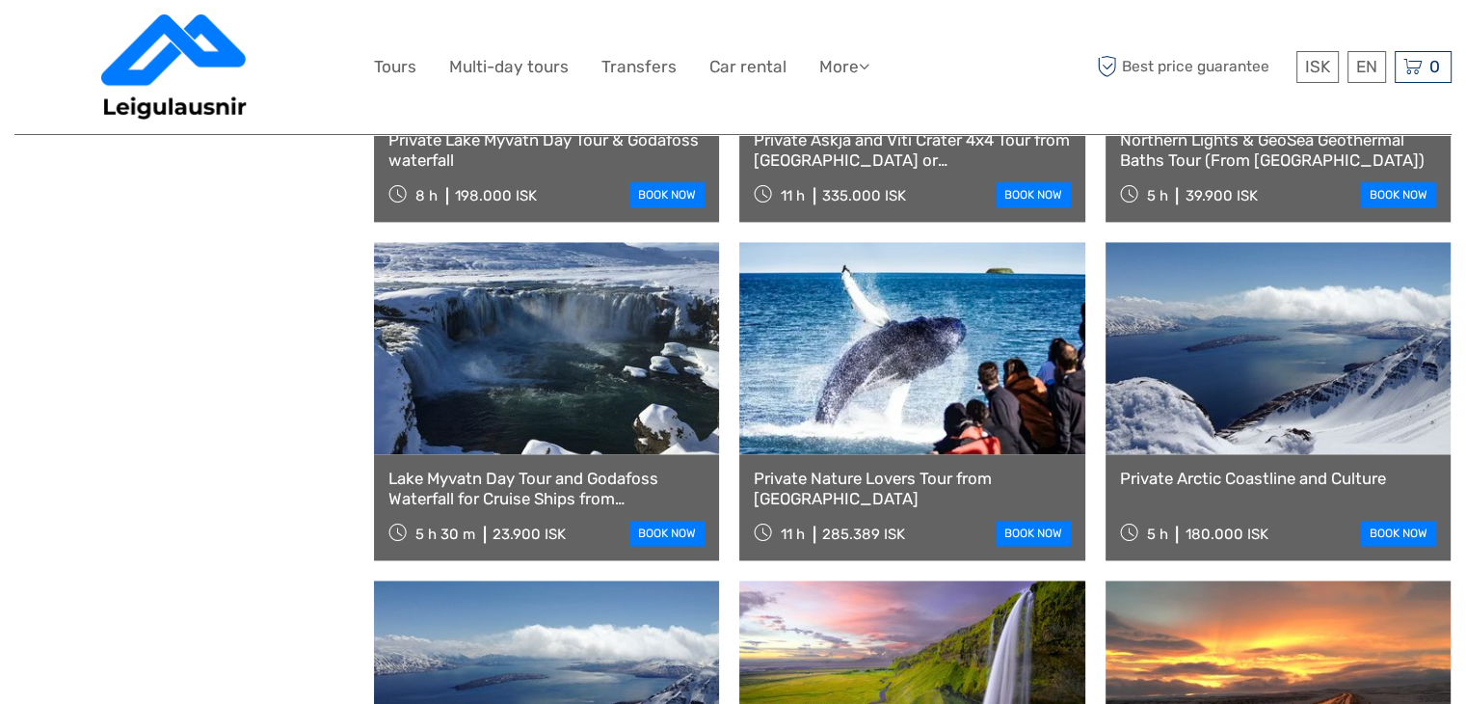
scroll to position [2892, 0]
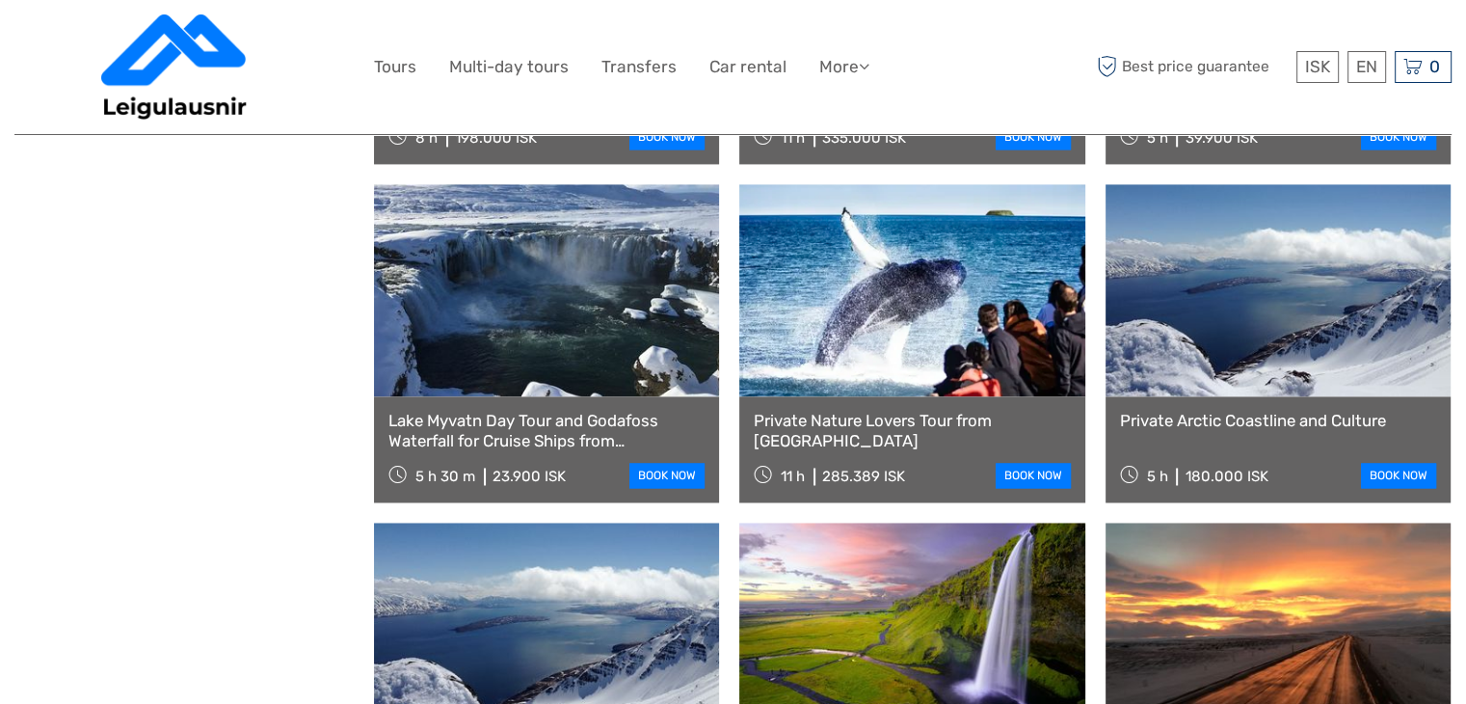
click at [945, 418] on link "Private Nature Lovers Tour from [GEOGRAPHIC_DATA]" at bounding box center [912, 431] width 316 height 40
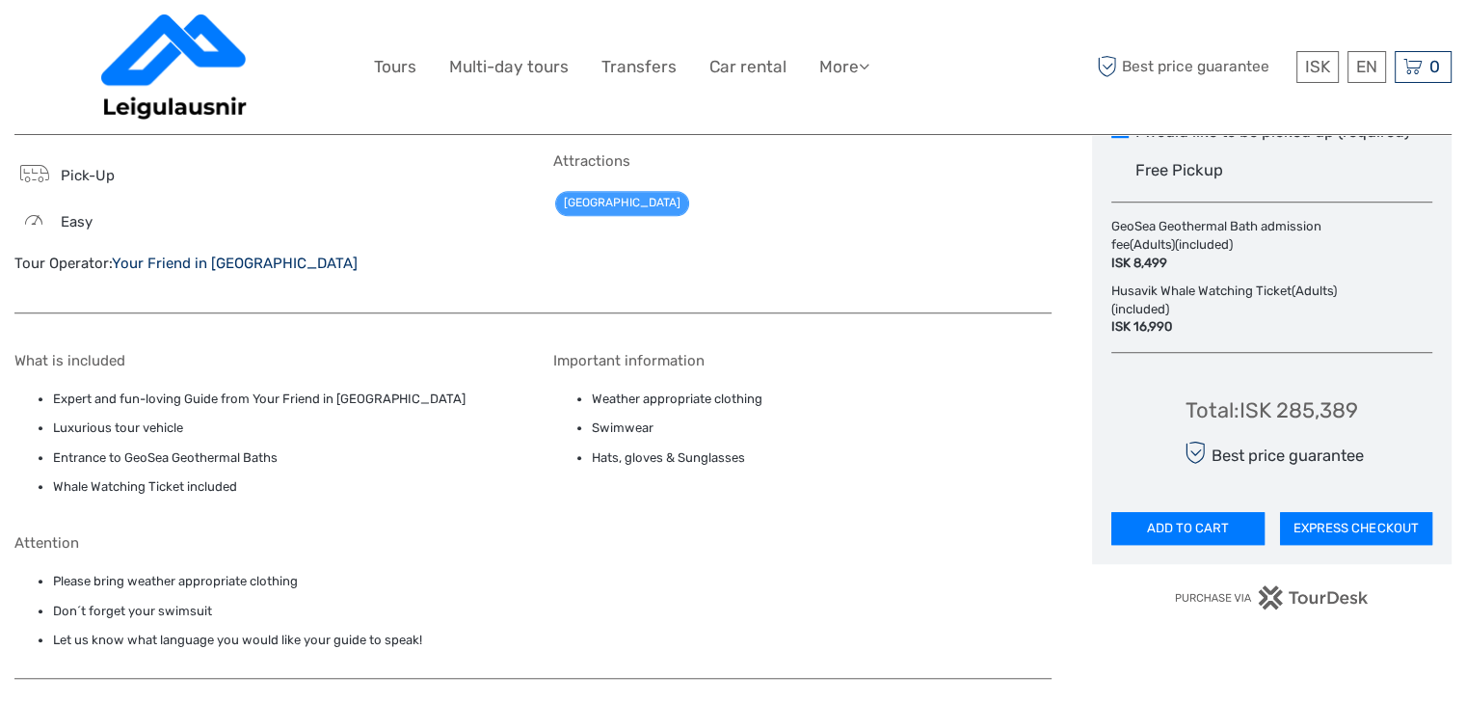
scroll to position [964, 0]
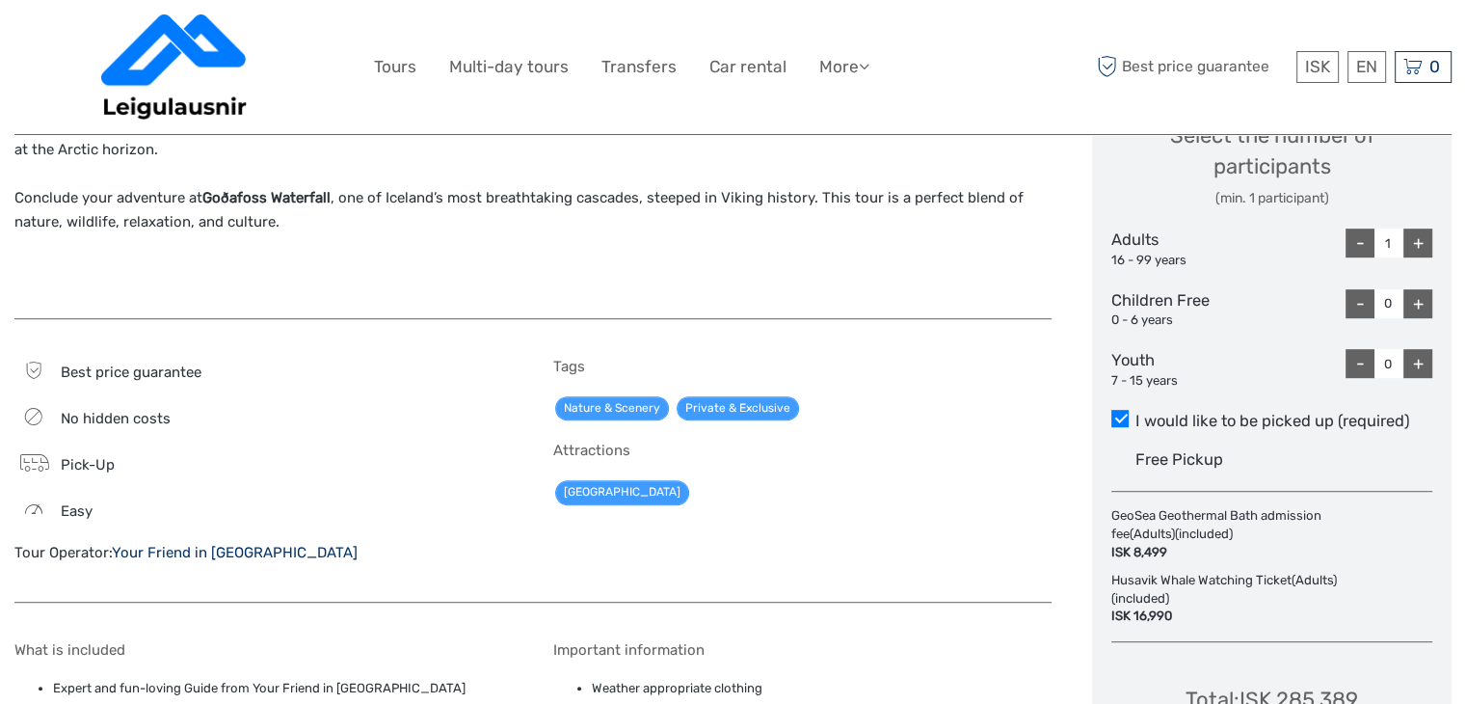
click at [1423, 238] on div "+" at bounding box center [1418, 242] width 29 height 29
type input "3"
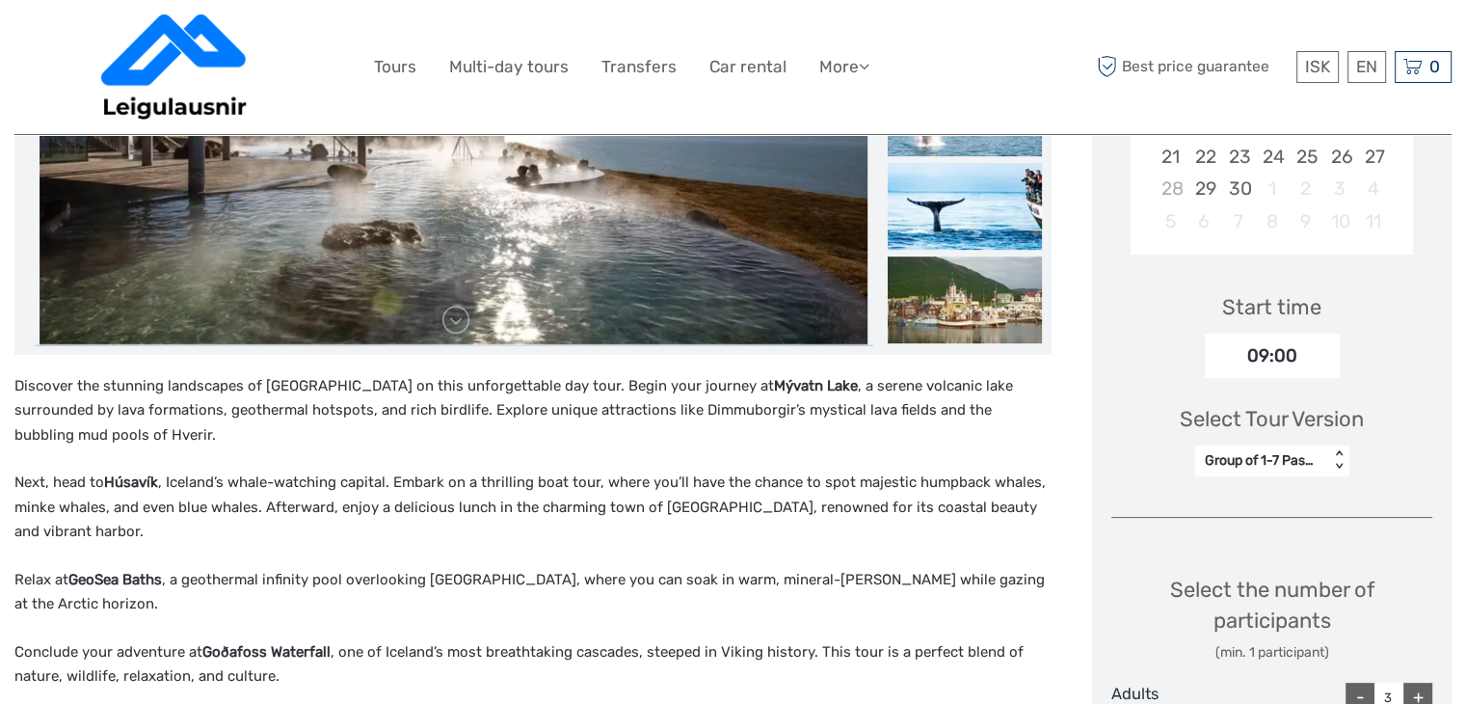
scroll to position [482, 0]
